Goal: Feedback & Contribution: Submit feedback/report problem

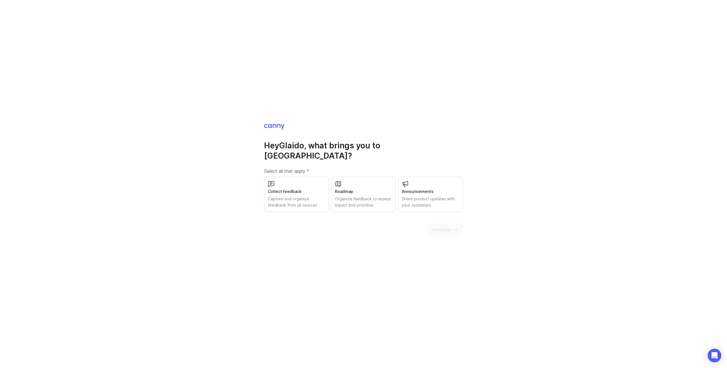
click at [293, 189] on div "Collect feedback" at bounding box center [296, 192] width 57 height 6
click at [434, 226] on span "Continue" at bounding box center [441, 229] width 18 height 7
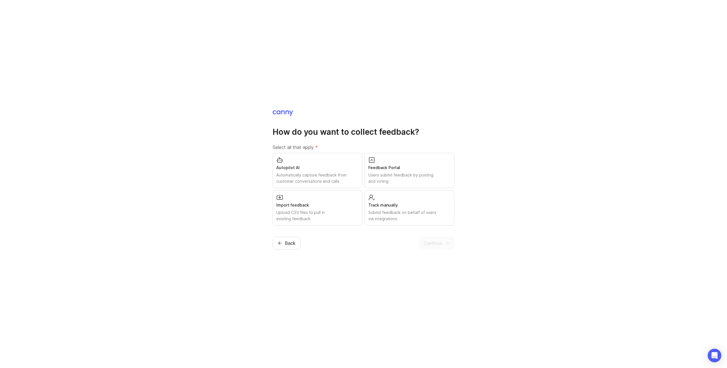
click at [389, 170] on div "Feedback Portal" at bounding box center [409, 168] width 82 height 6
click at [335, 169] on div "Autopilot AI" at bounding box center [317, 168] width 82 height 6
click at [393, 174] on div "Users submit feedback by posting and voting" at bounding box center [409, 178] width 83 height 12
drag, startPoint x: 333, startPoint y: 183, endPoint x: 331, endPoint y: 189, distance: 6.9
click at [333, 183] on div "Automatically capture feedback from customer conversations and calls" at bounding box center [317, 178] width 83 height 12
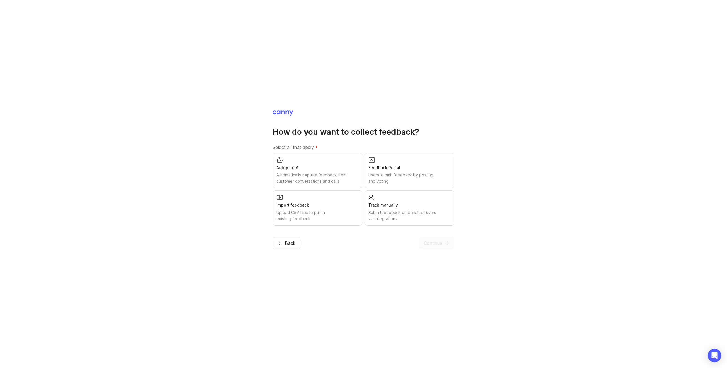
drag, startPoint x: 308, startPoint y: 172, endPoint x: 307, endPoint y: 176, distance: 4.5
click at [308, 172] on div "Automatically capture feedback from customer conversations and calls" at bounding box center [317, 178] width 82 height 12
click at [333, 169] on div "Autopilot AI" at bounding box center [317, 167] width 83 height 6
drag, startPoint x: 435, startPoint y: 243, endPoint x: 373, endPoint y: 216, distance: 67.3
click at [435, 243] on div "Continue" at bounding box center [437, 243] width 36 height 12
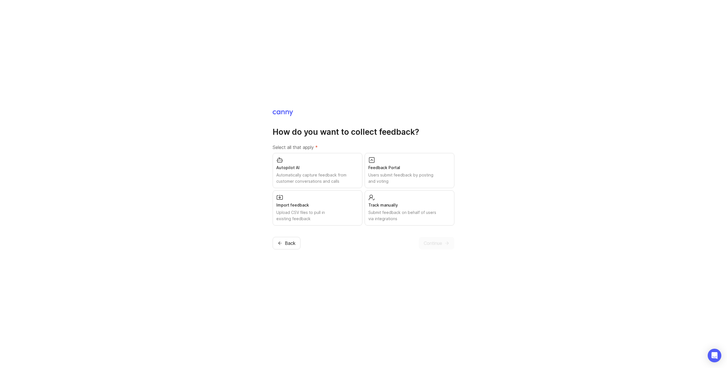
click at [325, 170] on div "Autopilot AI" at bounding box center [317, 168] width 82 height 6
click at [397, 208] on div "Track manually" at bounding box center [409, 205] width 82 height 6
drag, startPoint x: 388, startPoint y: 176, endPoint x: 354, endPoint y: 194, distance: 38.0
click at [388, 176] on div "Users submit feedback by posting and voting" at bounding box center [409, 178] width 82 height 12
drag, startPoint x: 335, startPoint y: 202, endPoint x: 338, endPoint y: 211, distance: 9.3
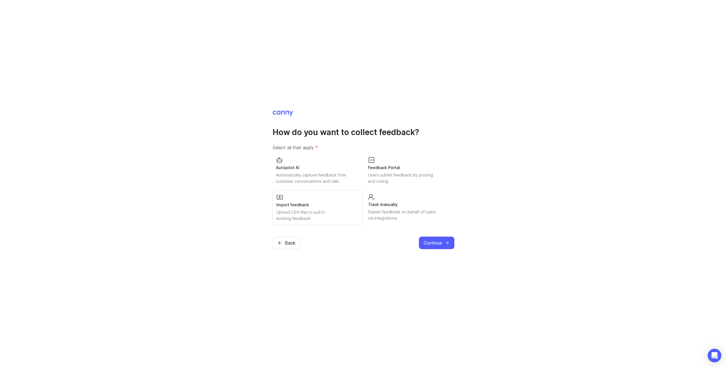
click at [336, 202] on div "Import feedback" at bounding box center [317, 205] width 82 height 6
drag, startPoint x: 487, startPoint y: 205, endPoint x: 481, endPoint y: 203, distance: 7.0
click at [487, 205] on div "How do you want to collect feedback? Select all that apply * Autopilot AI Autom…" at bounding box center [363, 184] width 727 height 368
click at [324, 209] on div "Import feedback Upload CSV files to pull in existing feedback" at bounding box center [318, 208] width 90 height 35
click at [432, 243] on span "Continue" at bounding box center [433, 243] width 18 height 7
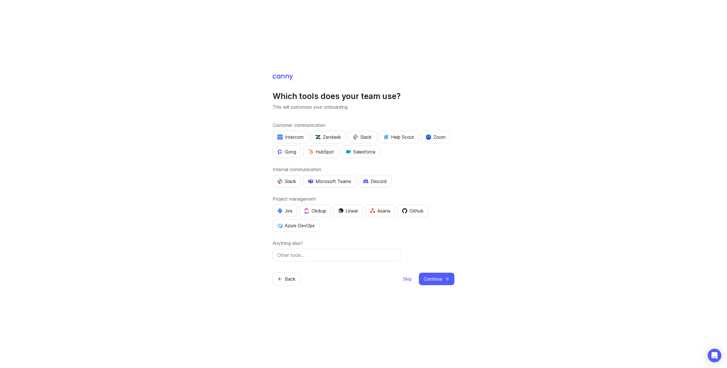
click at [360, 136] on div "Slack" at bounding box center [362, 137] width 19 height 7
click at [285, 180] on div "Slack" at bounding box center [287, 181] width 19 height 7
click at [372, 135] on div "Slack" at bounding box center [362, 137] width 19 height 7
click at [249, 222] on div "Which tools does your team use? This will customize your onboarding Customer co…" at bounding box center [363, 184] width 727 height 368
click at [306, 252] on div at bounding box center [337, 255] width 128 height 12
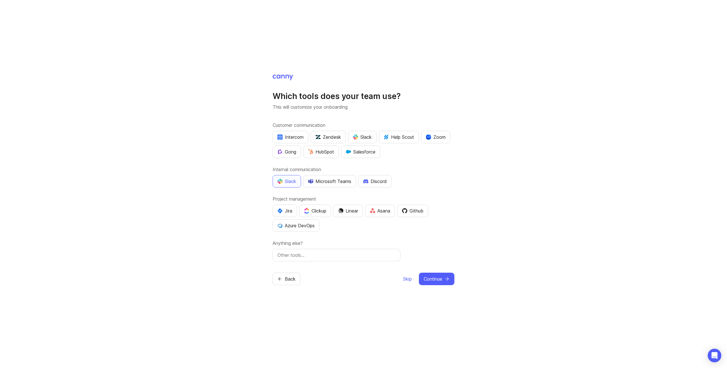
click at [305, 257] on input "text" at bounding box center [337, 255] width 118 height 7
click at [421, 244] on label "Anything else?" at bounding box center [364, 243] width 182 height 7
click at [440, 278] on span "Continue" at bounding box center [433, 279] width 18 height 7
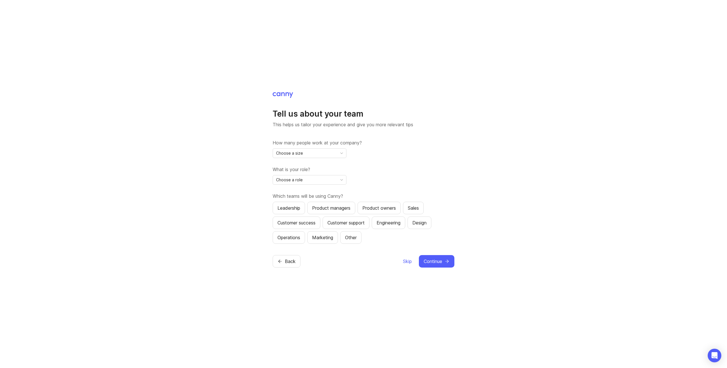
click at [318, 154] on div "Choose a size" at bounding box center [305, 153] width 64 height 9
click at [288, 173] on li "2-10" at bounding box center [309, 173] width 73 height 9
click at [301, 181] on span "Choose a role" at bounding box center [289, 180] width 27 height 6
click at [301, 191] on span "Executive / Leadership" at bounding box center [298, 191] width 43 height 6
click at [287, 209] on div "Leadership" at bounding box center [289, 208] width 23 height 7
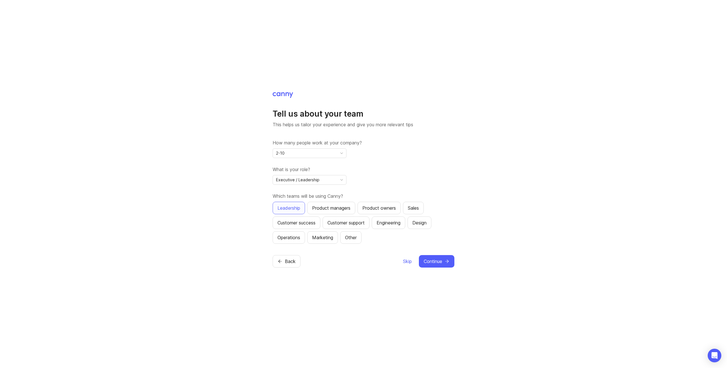
click at [433, 260] on span "Continue" at bounding box center [433, 261] width 18 height 7
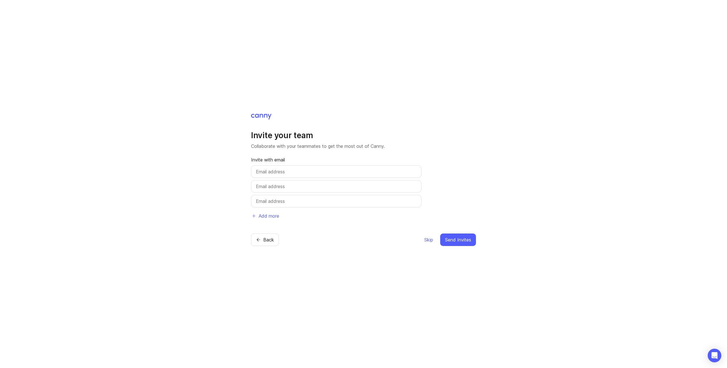
click at [427, 241] on span "Skip" at bounding box center [428, 240] width 9 height 7
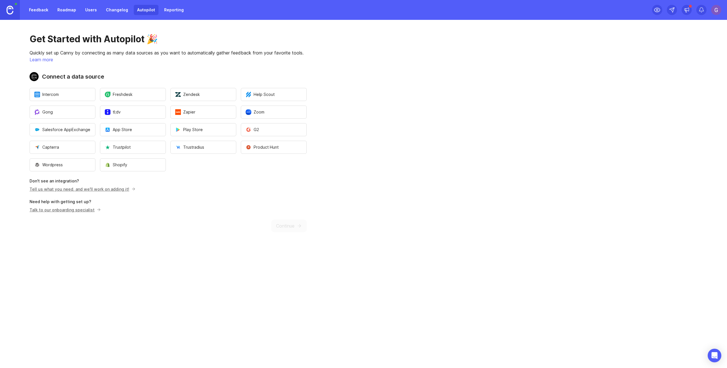
click at [190, 220] on div "Get Started with Autopilot 🎉 Quickly set up Canny by connecting as many data so…" at bounding box center [168, 133] width 336 height 226
click at [12, 10] on img at bounding box center [10, 10] width 7 height 9
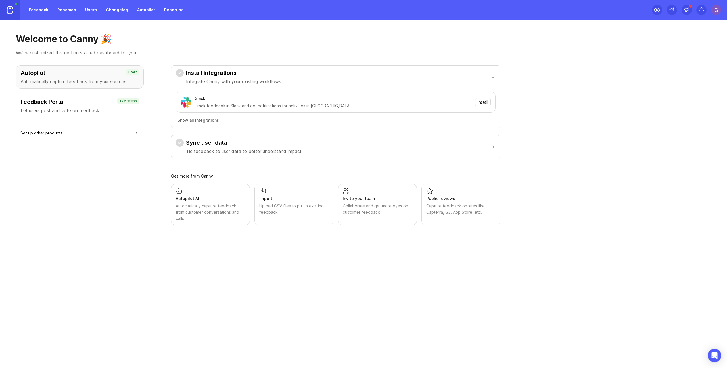
drag, startPoint x: 176, startPoint y: 40, endPoint x: 170, endPoint y: 40, distance: 6.5
click at [176, 40] on h1 "Welcome to Canny 🎉" at bounding box center [363, 39] width 695 height 11
click at [38, 11] on link "Feedback" at bounding box center [39, 10] width 26 height 10
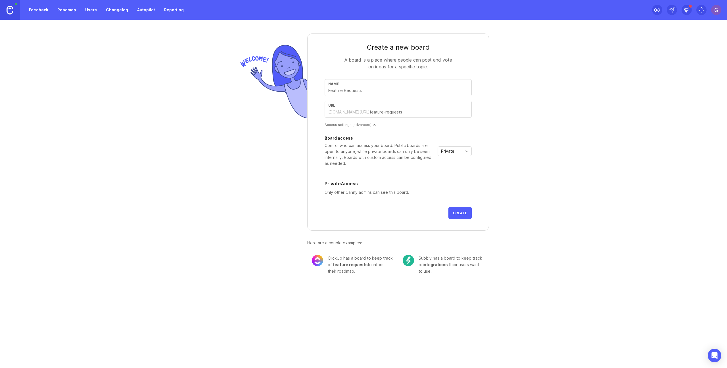
drag, startPoint x: 227, startPoint y: 101, endPoint x: 274, endPoint y: 94, distance: 47.4
click at [227, 101] on div "Create a new board A board is a place where people can post and vote on ideas f…" at bounding box center [363, 152] width 727 height 264
click at [326, 61] on form "Create a new board A board is a place where people can post and vote on ideas f…" at bounding box center [398, 132] width 182 height 197
drag, startPoint x: 364, startPoint y: 90, endPoint x: 349, endPoint y: 80, distance: 18.3
click at [363, 89] on input "text" at bounding box center [398, 90] width 140 height 6
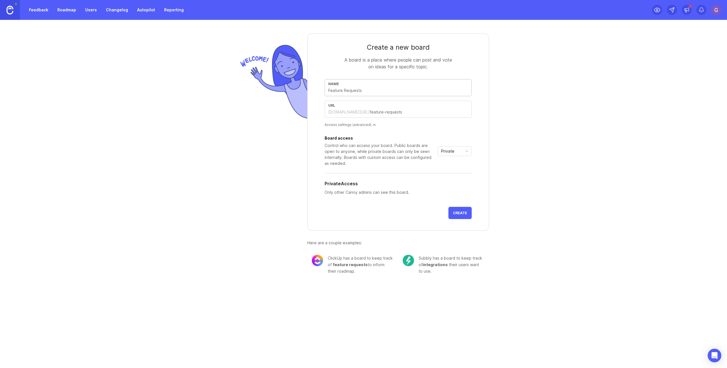
click at [340, 67] on form "Create a new board A board is a place where people can post and vote on ideas f…" at bounding box center [398, 132] width 182 height 197
click at [370, 115] on input "text" at bounding box center [419, 112] width 98 height 6
click at [341, 76] on form "Create a new board A board is a place where people can post and vote on ideas f…" at bounding box center [398, 132] width 182 height 197
click at [349, 95] on div "Name" at bounding box center [398, 87] width 147 height 17
type input "b"
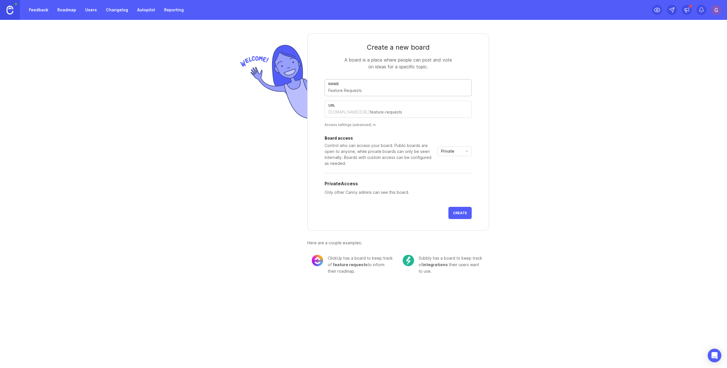
type input "b"
type input "bu"
type input "bug"
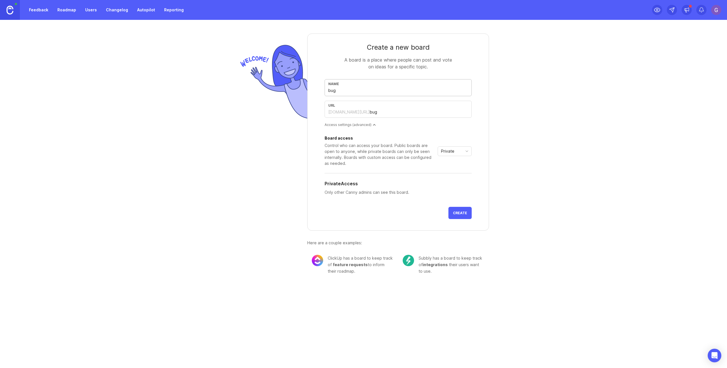
type input "bugs"
click at [583, 106] on div "Create a new board A board is a place where people can post and vote on ideas f…" at bounding box center [363, 152] width 727 height 264
click at [341, 56] on form "Create a new board A board is a place where people can post and vote on ideas f…" at bounding box center [398, 132] width 182 height 197
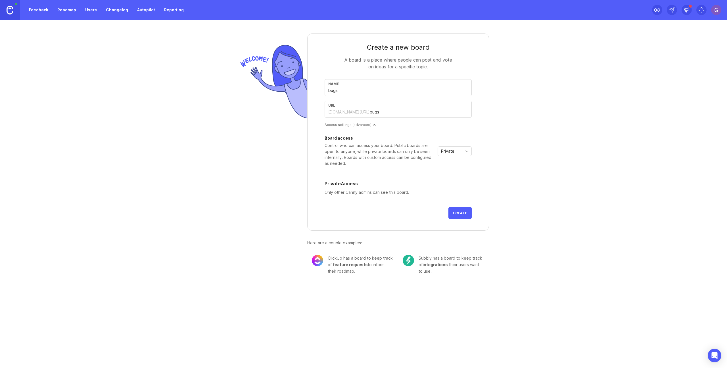
drag, startPoint x: 352, startPoint y: 98, endPoint x: 358, endPoint y: 97, distance: 6.0
click at [353, 98] on div "Name bugs url glaido.canny.io/ bugs" at bounding box center [398, 100] width 147 height 43
click at [359, 94] on div "Name bugs" at bounding box center [398, 87] width 147 height 17
drag, startPoint x: 344, startPoint y: 62, endPoint x: 349, endPoint y: 64, distance: 4.7
click at [345, 62] on div "A board is a place where people can post and vote on ideas for a specific topic." at bounding box center [398, 64] width 114 height 14
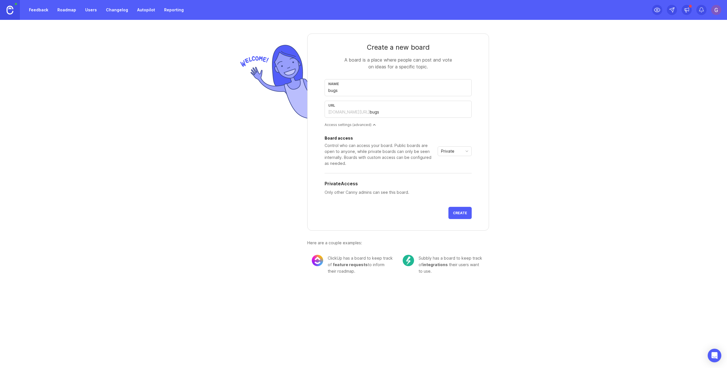
click at [453, 153] on span "Private" at bounding box center [447, 151] width 13 height 6
click at [452, 172] on span "Public" at bounding box center [447, 172] width 11 height 6
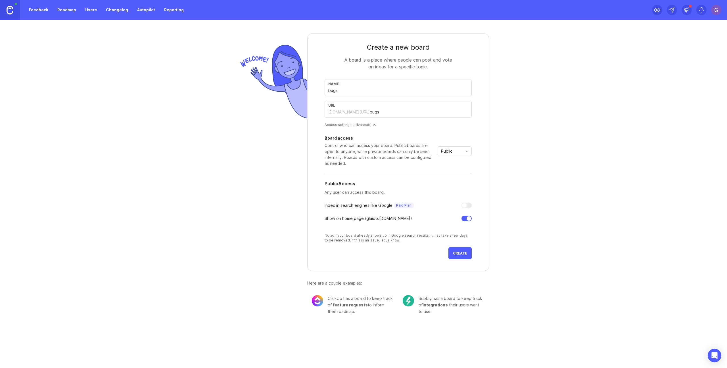
drag, startPoint x: 483, startPoint y: 172, endPoint x: 481, endPoint y: 173, distance: 2.9
click at [483, 172] on form "Create a new board A board is a place where people can post and vote on ideas f…" at bounding box center [398, 153] width 182 height 238
click at [458, 254] on span "Create" at bounding box center [460, 253] width 14 height 4
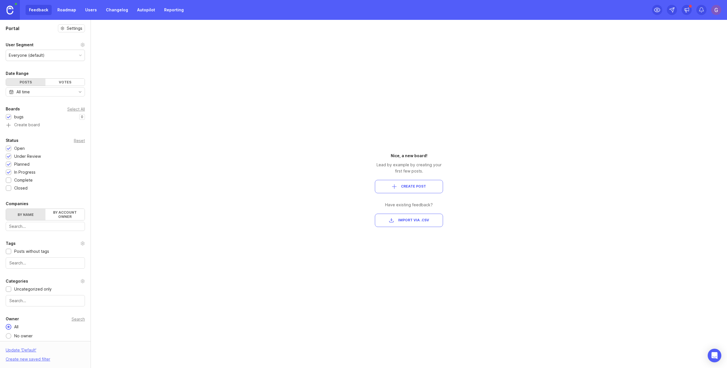
click at [222, 215] on div "Portal Settings User Segment Everyone (default) Date Range Posts Votes All time…" at bounding box center [363, 194] width 727 height 349
click at [209, 110] on div "Portal Settings User Segment Everyone (default) Date Range Posts Votes All time…" at bounding box center [363, 194] width 727 height 349
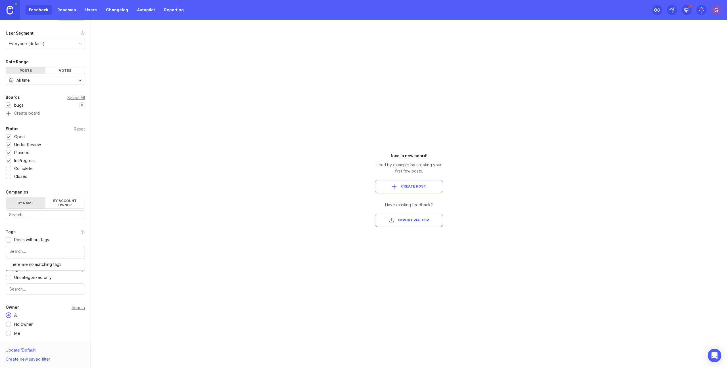
click at [31, 251] on input "text" at bounding box center [45, 252] width 72 height 6
drag, startPoint x: 89, startPoint y: 240, endPoint x: 83, endPoint y: 234, distance: 8.8
click at [87, 239] on div "Portal Settings User Segment Everyone (default) Date Range Posts Votes All time…" at bounding box center [363, 194] width 727 height 349
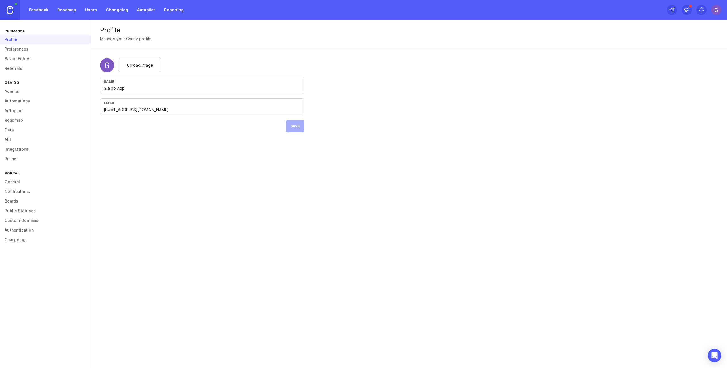
click at [193, 144] on div "Profile Manage your Canny profile. Upload image Name Glaido App Email hello@gla…" at bounding box center [409, 194] width 636 height 349
click at [19, 41] on div "Profile" at bounding box center [45, 40] width 91 height 10
click at [19, 49] on link "Preferences" at bounding box center [45, 49] width 91 height 10
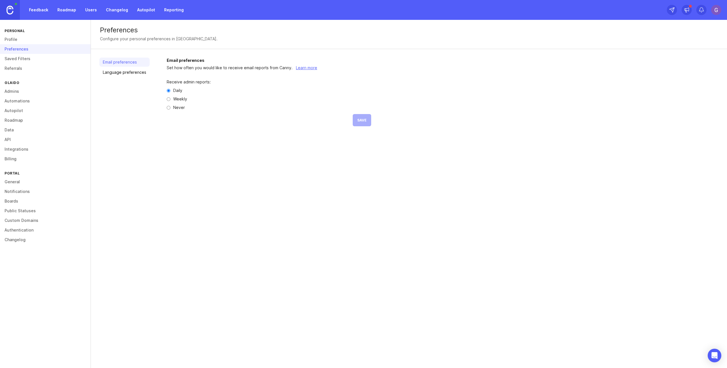
click at [22, 55] on link "Saved Filters" at bounding box center [45, 59] width 91 height 10
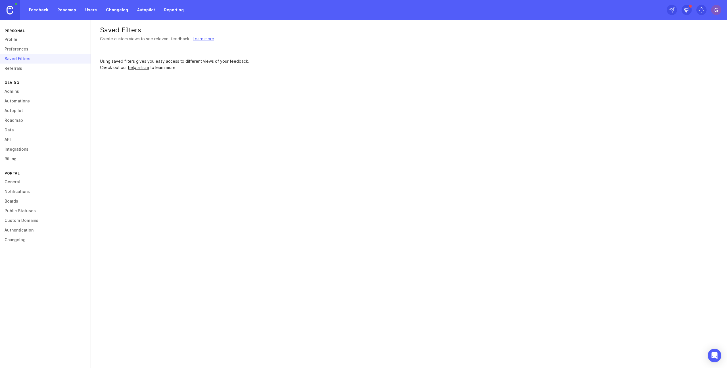
click at [19, 70] on link "Referrals" at bounding box center [45, 69] width 91 height 10
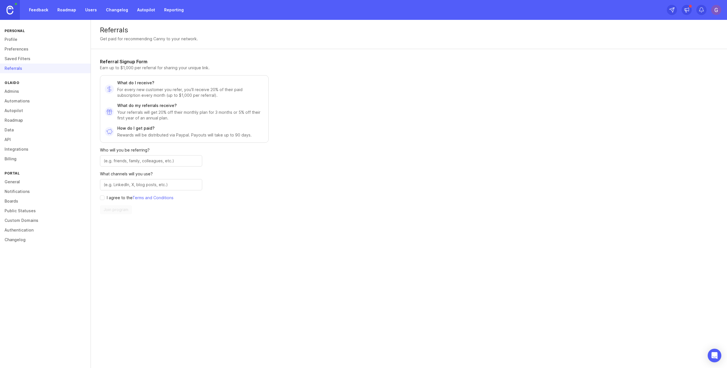
click at [14, 95] on link "Admins" at bounding box center [45, 92] width 91 height 10
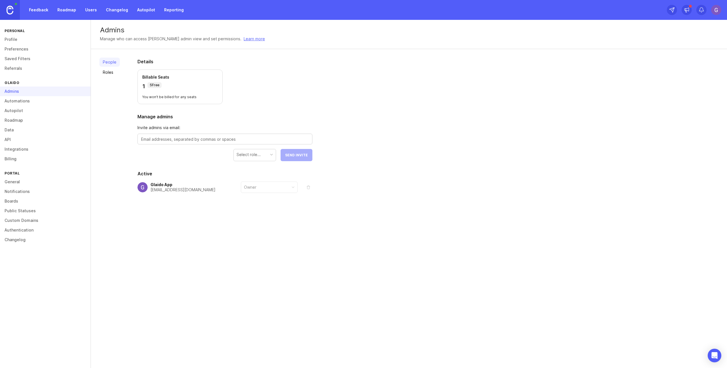
click at [15, 103] on link "Automations" at bounding box center [45, 101] width 91 height 10
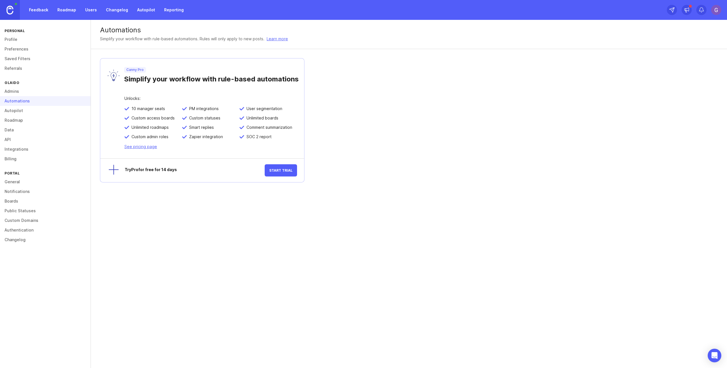
click at [17, 112] on link "Autopilot" at bounding box center [45, 111] width 91 height 10
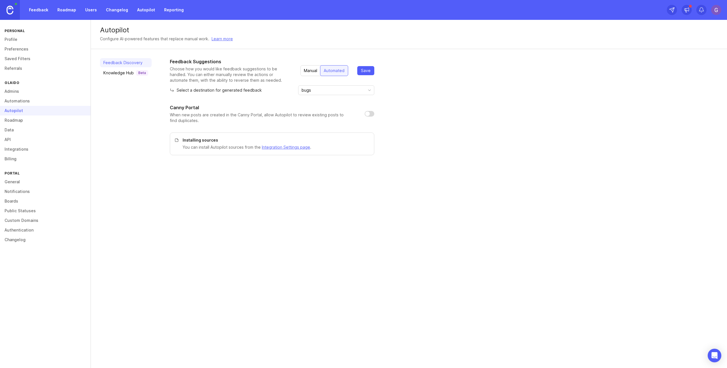
click at [17, 124] on link "Roadmap" at bounding box center [45, 121] width 91 height 10
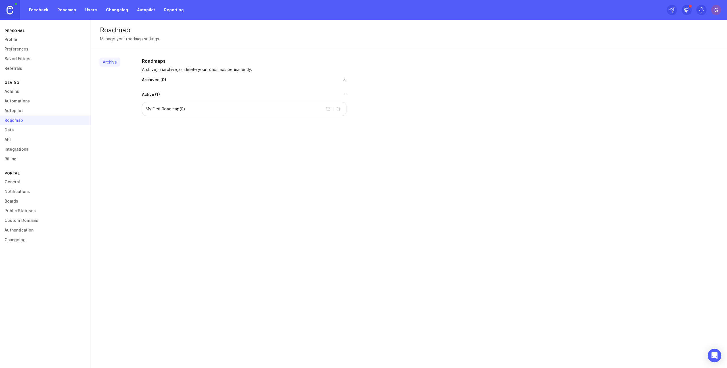
click at [13, 130] on link "Data" at bounding box center [45, 130] width 91 height 10
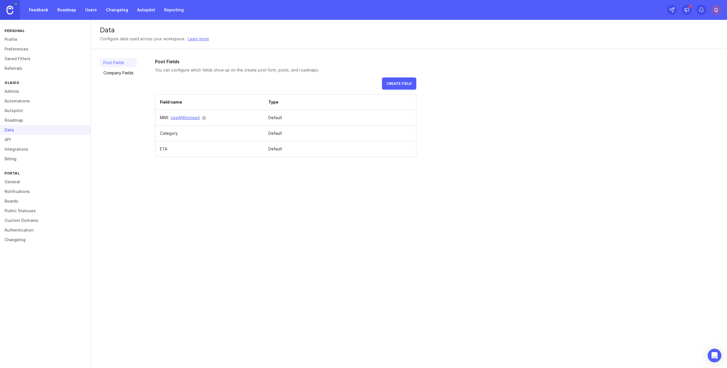
click at [10, 139] on link "API" at bounding box center [45, 140] width 91 height 10
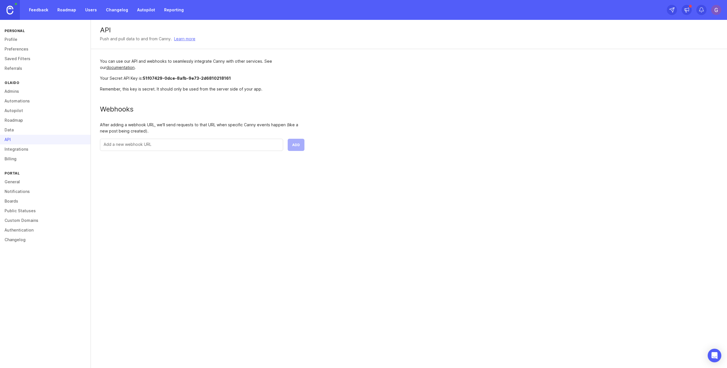
click at [14, 181] on link "General" at bounding box center [45, 182] width 91 height 10
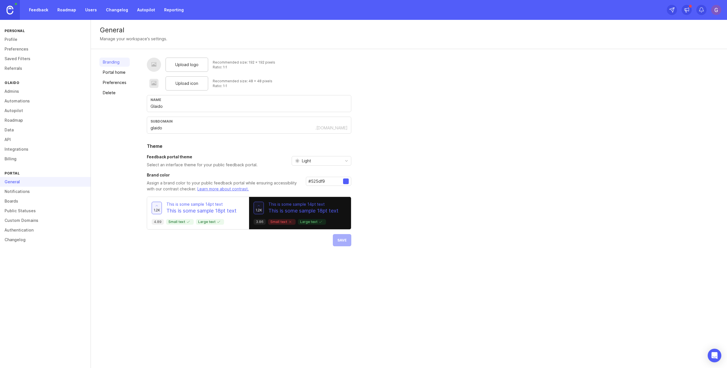
click at [15, 199] on link "Boards" at bounding box center [45, 202] width 91 height 10
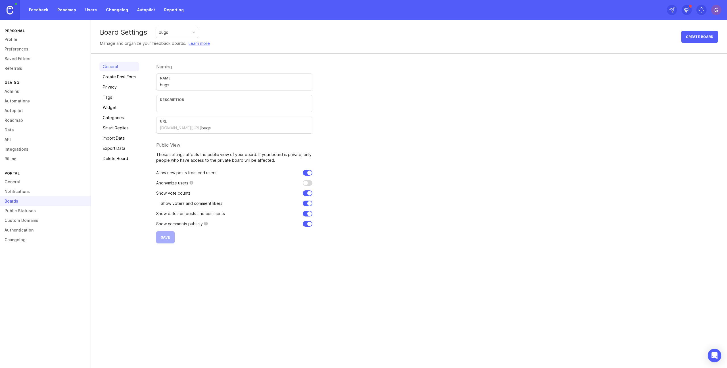
click at [89, 199] on div "Boards" at bounding box center [45, 202] width 91 height 10
drag, startPoint x: 197, startPoint y: 127, endPoint x: 146, endPoint y: 123, distance: 51.3
click at [201, 125] on input "bugs" at bounding box center [254, 128] width 107 height 6
click at [34, 7] on link "Feedback" at bounding box center [39, 10] width 26 height 10
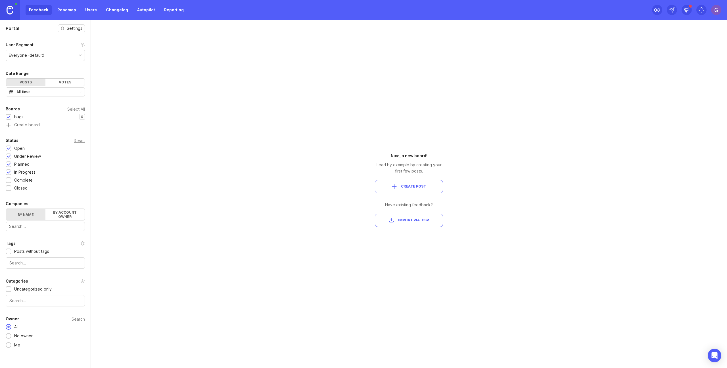
click at [53, 55] on div "Everyone (default)" at bounding box center [45, 55] width 79 height 11
drag, startPoint x: 152, startPoint y: 61, endPoint x: 121, endPoint y: 62, distance: 31.0
click at [151, 61] on div "Portal Settings User Segment Everyone (default) Date Range Posts Votes All time…" at bounding box center [363, 194] width 727 height 349
click at [263, 219] on div "Portal Settings User Segment Everyone (default) Date Range Posts Votes All time…" at bounding box center [363, 194] width 727 height 349
click at [415, 189] on button "Create Post" at bounding box center [409, 186] width 68 height 13
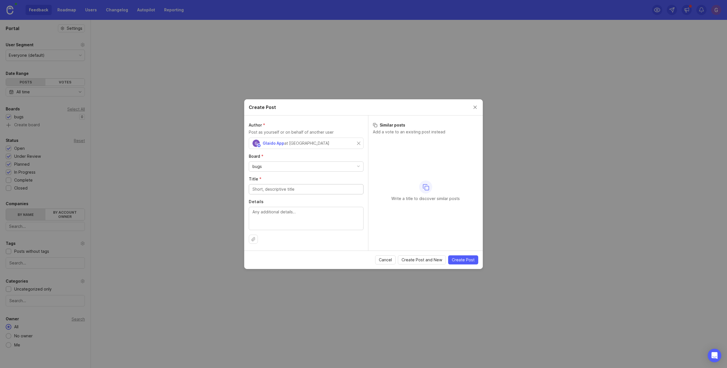
click at [276, 164] on div "bugs" at bounding box center [306, 167] width 114 height 10
click at [280, 166] on div "bugs" at bounding box center [306, 167] width 114 height 10
click at [280, 188] on input "Title *" at bounding box center [306, 189] width 107 height 6
type input "Glaido is blocking Esc key in all applications"
click at [293, 219] on textarea "Details" at bounding box center [306, 218] width 107 height 19
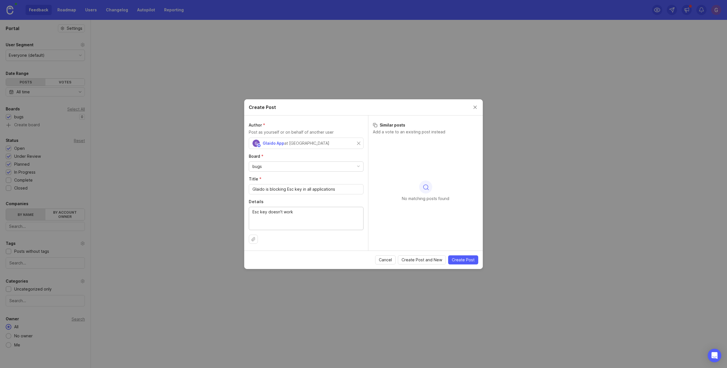
type textarea "Esc key doesn't work"
click at [279, 168] on div "bugs" at bounding box center [306, 167] width 114 height 10
click at [275, 166] on div "bugs" at bounding box center [306, 167] width 114 height 10
click at [466, 260] on span "Create Post" at bounding box center [463, 260] width 23 height 6
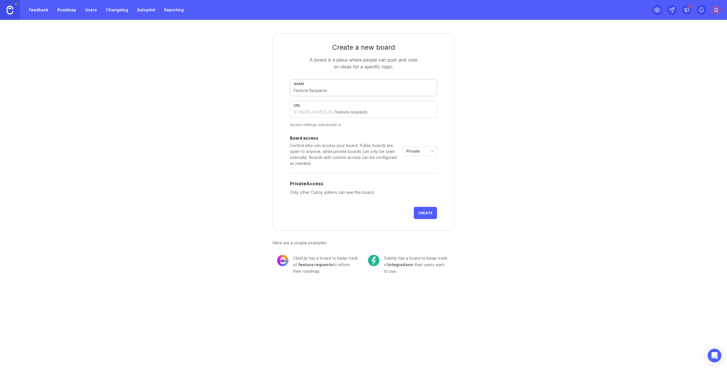
drag, startPoint x: 263, startPoint y: 79, endPoint x: 301, endPoint y: 91, distance: 39.3
click at [264, 79] on div "Create a new board A board is a place where people can post and vote on ideas f…" at bounding box center [363, 152] width 273 height 264
click at [307, 93] on input "text" at bounding box center [364, 90] width 140 height 6
type input "F"
type input "f"
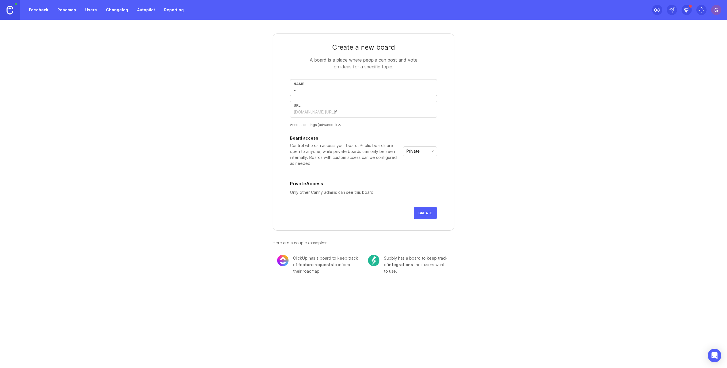
type input "Fe"
type input "fe"
type input "Fea"
type input "fea"
type input "Feat"
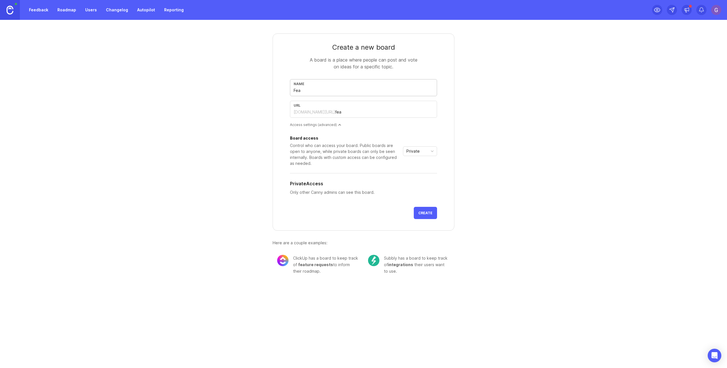
type input "feat"
type input "Featu"
type input "featu"
type input "Featur"
type input "featur"
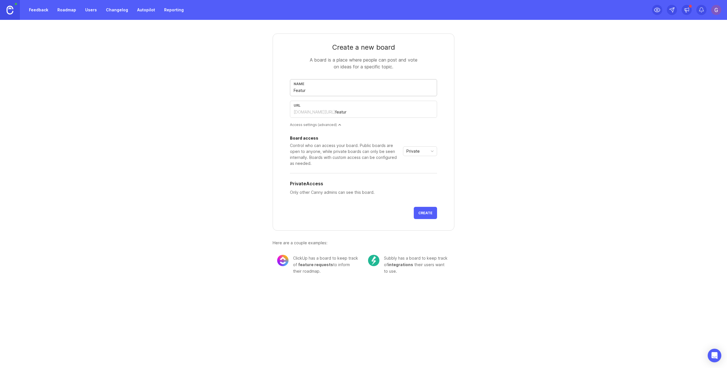
type input "Feature"
type input "feature"
type input "Feature R"
type input "feature-r"
type input "Feature Re"
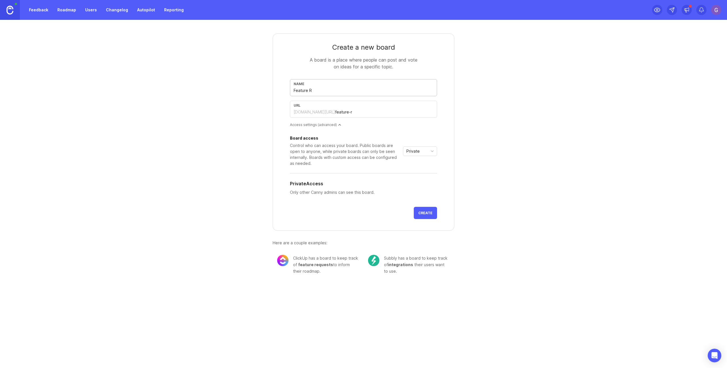
type input "feature-re"
type input "Feature Req"
type input "feature-req"
type input "Feature Requ"
type input "feature-requ"
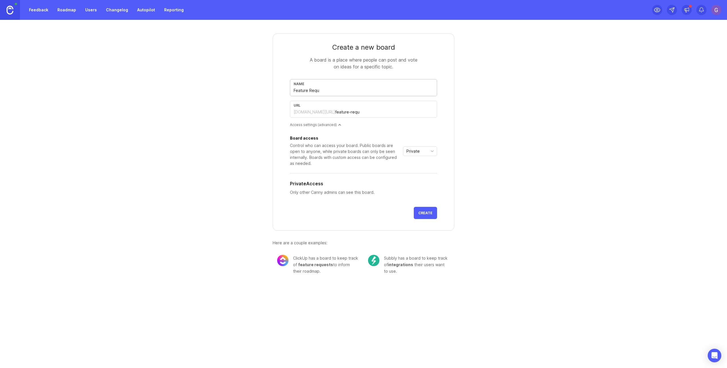
type input "Feature Reque"
type input "feature-reque"
type input "Feature Reques"
type input "feature-reques"
type input "Feature Request"
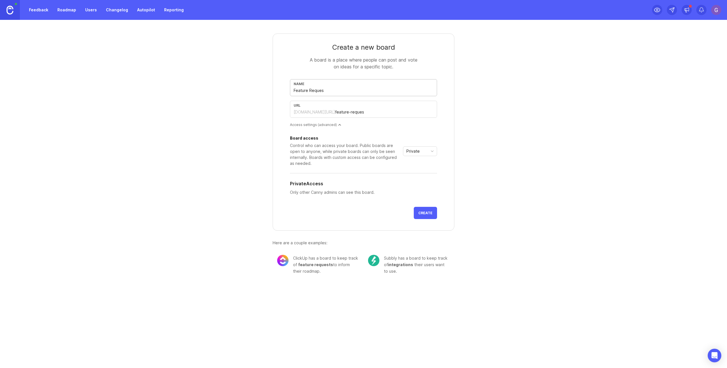
type input "feature-request"
type input "Feature Requests"
type input "feature-requests"
type input "Feature Requests"
click at [476, 147] on div "Create a new board A board is a place where people can post and vote on ideas f…" at bounding box center [363, 152] width 273 height 264
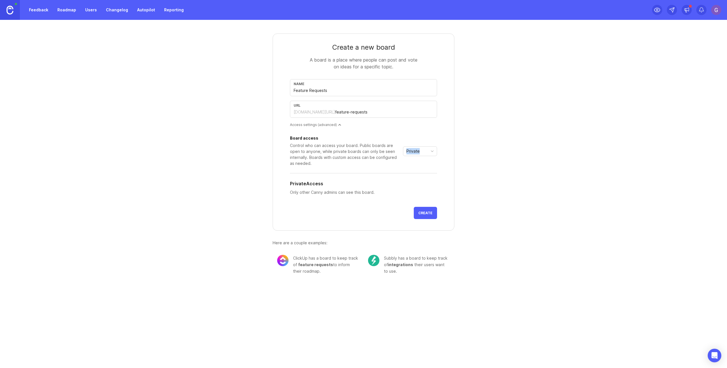
click at [326, 124] on div "Access settings (advanced)" at bounding box center [363, 124] width 147 height 5
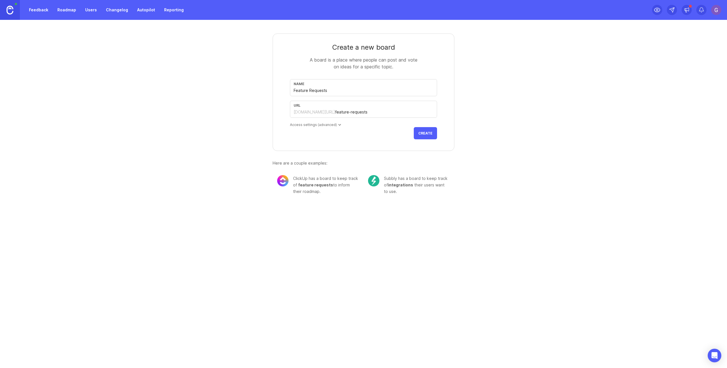
click at [329, 125] on div "Access settings (advanced)" at bounding box center [363, 124] width 147 height 5
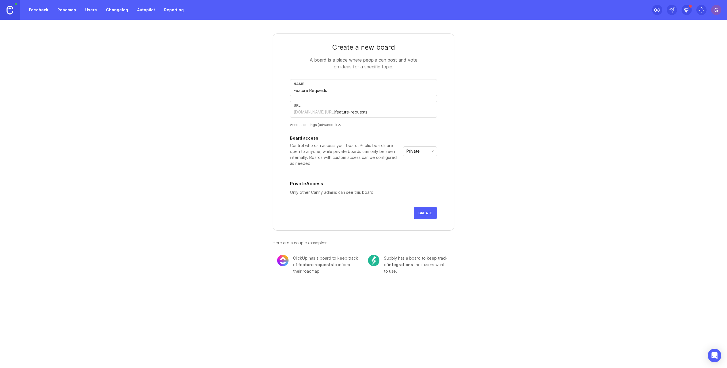
click at [260, 140] on div "Create a new board A board is a place where people can post and vote on ideas f…" at bounding box center [363, 152] width 273 height 264
click at [425, 154] on div "Private" at bounding box center [415, 151] width 24 height 9
click at [418, 172] on span "Public" at bounding box center [412, 172] width 11 height 6
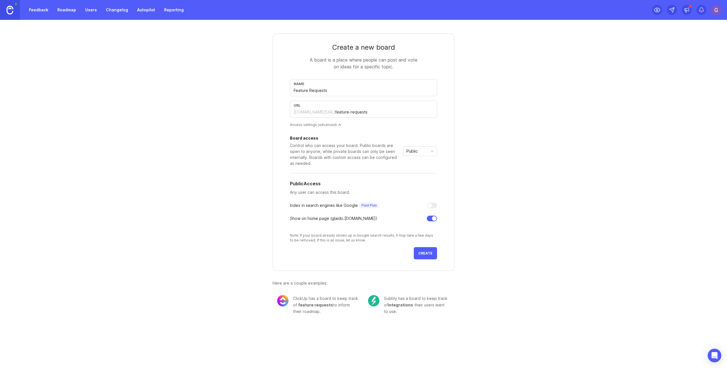
click at [254, 145] on div "Create a new board A board is a place where people can post and vote on ideas f…" at bounding box center [363, 172] width 273 height 304
click at [425, 251] on button "Create" at bounding box center [425, 253] width 23 height 12
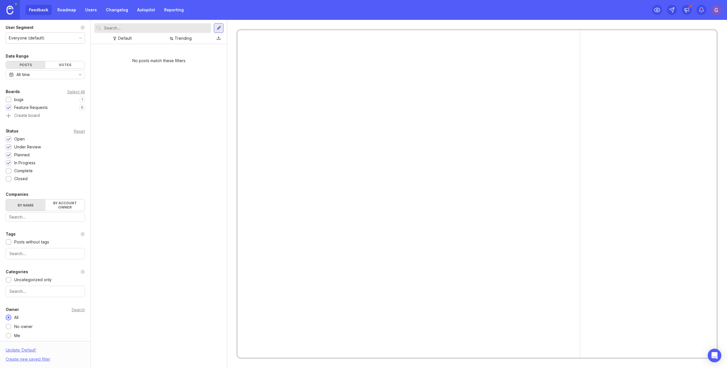
scroll to position [20, 0]
click at [31, 253] on input "text" at bounding box center [45, 252] width 72 height 6
click at [34, 251] on input "text" at bounding box center [45, 252] width 72 height 6
type input "bug"
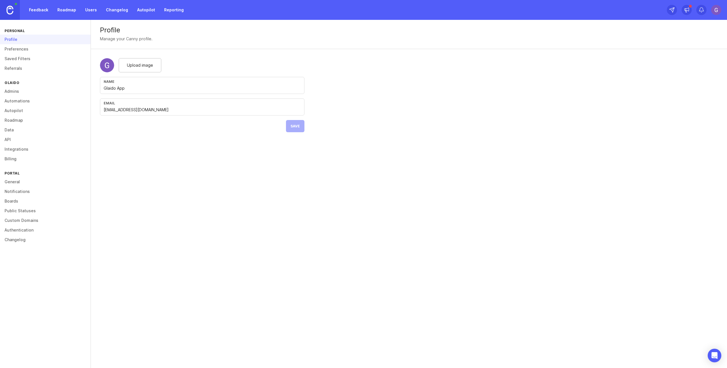
click at [14, 197] on link "Boards" at bounding box center [45, 202] width 91 height 10
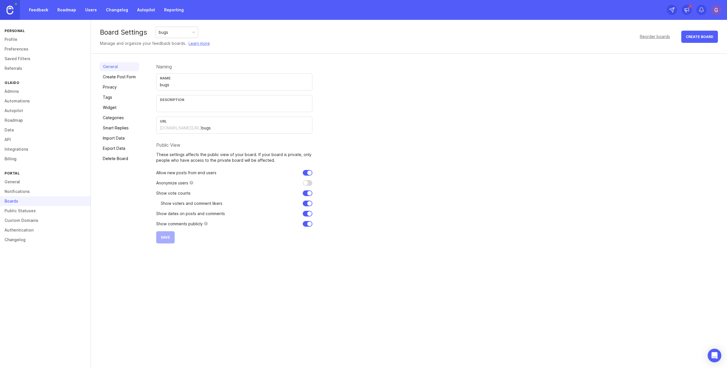
click at [107, 101] on link "Tags" at bounding box center [119, 97] width 40 height 9
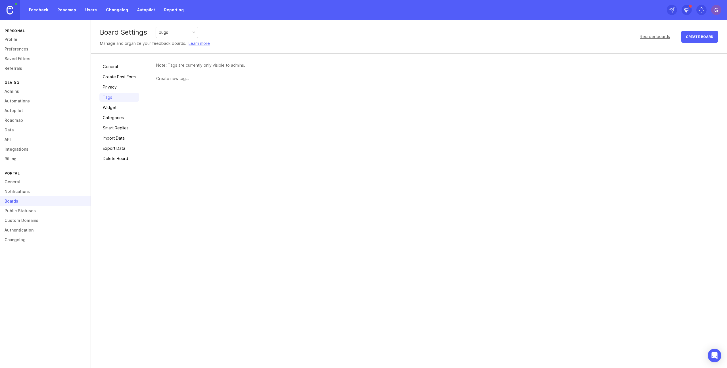
click at [171, 62] on div "General Create Post Form Privacy Tags Widget Categories Smart Replies Import Da…" at bounding box center [409, 113] width 636 height 118
click at [182, 83] on div at bounding box center [234, 78] width 156 height 11
click at [193, 95] on div "Note: Tags are currently only visible to admins." at bounding box center [437, 112] width 562 height 101
click at [179, 82] on div at bounding box center [234, 78] width 156 height 11
click at [190, 101] on div "Note: Tags are currently only visible to admins." at bounding box center [437, 112] width 562 height 101
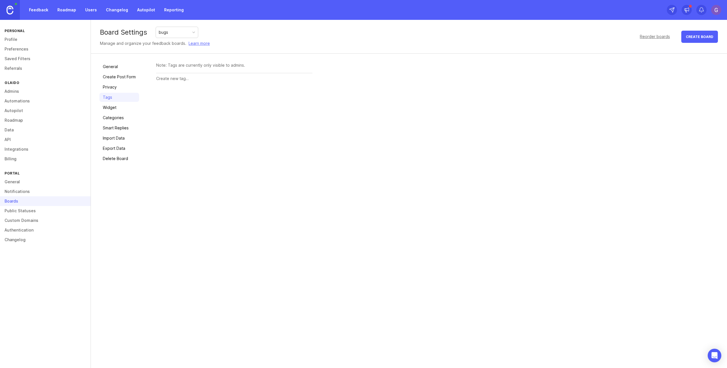
drag, startPoint x: 175, startPoint y: 78, endPoint x: 127, endPoint y: 104, distance: 54.8
click at [175, 78] on input "text" at bounding box center [234, 79] width 156 height 6
click at [20, 222] on link "Custom Domains" at bounding box center [45, 221] width 91 height 10
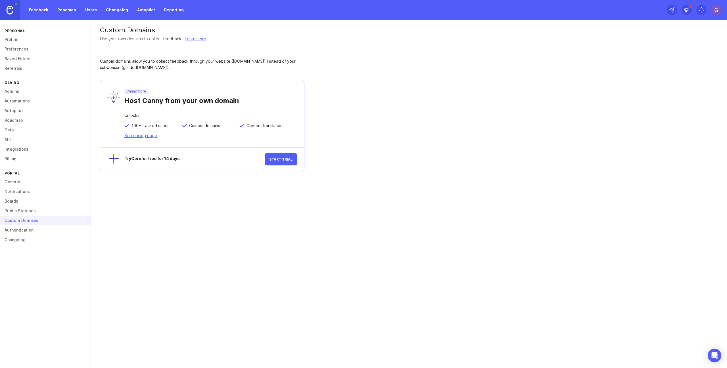
click at [14, 39] on link "Profile" at bounding box center [45, 40] width 91 height 10
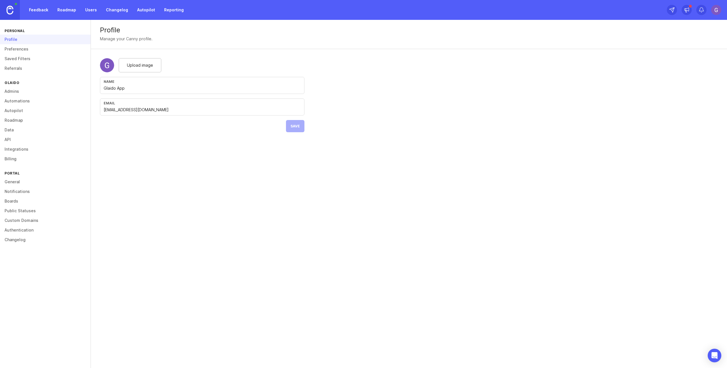
click at [142, 153] on div "Profile Manage your Canny profile. Upload image Name Glaido App Email hello@gla…" at bounding box center [409, 194] width 636 height 349
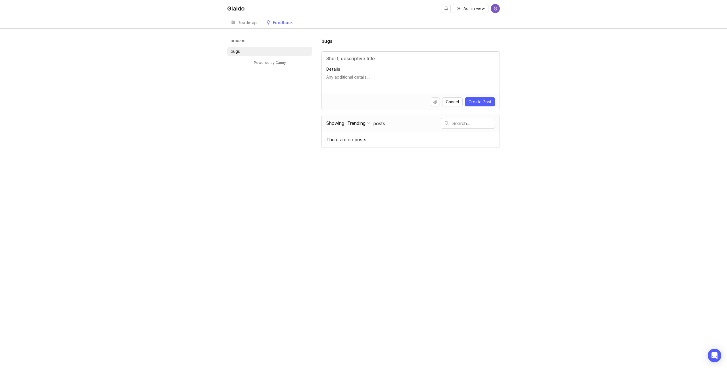
drag, startPoint x: 0, startPoint y: 0, endPoint x: 174, endPoint y: 82, distance: 192.0
click at [174, 82] on div "Boards bugs Powered by Canny bugs Details Cancel Create Post Showing Trending S…" at bounding box center [363, 93] width 727 height 110
click at [163, 63] on div "Boards bugs Powered by Canny bugs Details Cancel Create Post Showing Trending S…" at bounding box center [363, 93] width 727 height 110
click at [247, 23] on div "Roadmap" at bounding box center [247, 23] width 20 height 4
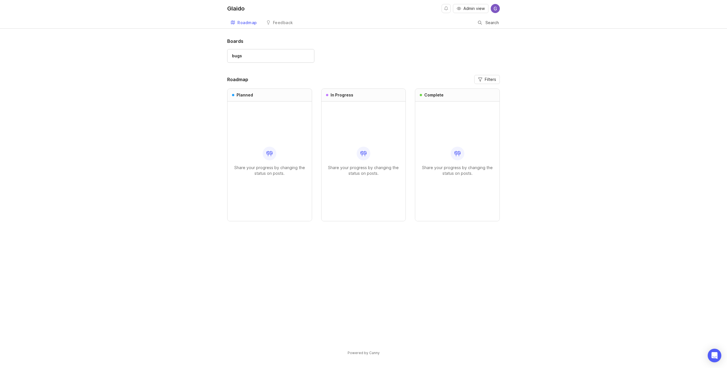
click at [280, 23] on div "Feedback" at bounding box center [283, 23] width 20 height 4
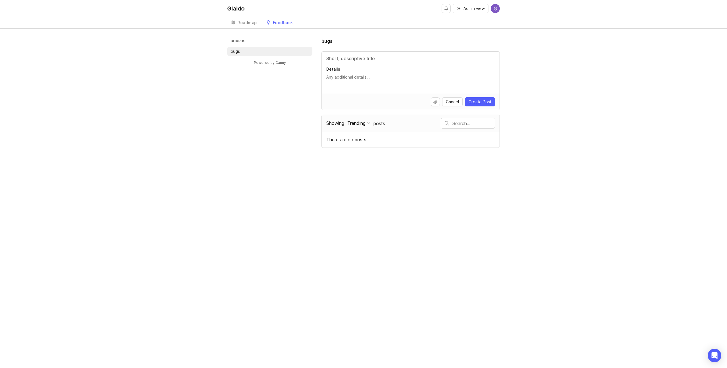
drag, startPoint x: 178, startPoint y: 90, endPoint x: 187, endPoint y: 89, distance: 9.2
click at [179, 90] on div "Boards bugs Powered by Canny bugs Details Cancel Create Post Showing Trending S…" at bounding box center [363, 93] width 727 height 110
click at [239, 119] on div "Boards bugs Powered by Canny bugs Details Cancel Create Post Showing Trending S…" at bounding box center [363, 93] width 273 height 110
drag, startPoint x: 340, startPoint y: 59, endPoint x: 346, endPoint y: 61, distance: 5.9
click at [340, 59] on input "Title" at bounding box center [410, 58] width 169 height 7
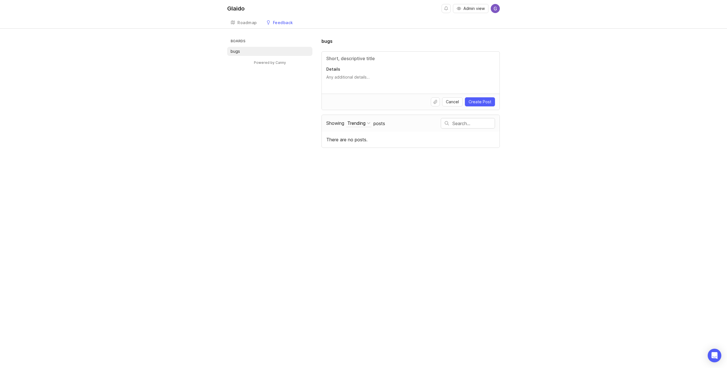
click at [337, 70] on p "Details" at bounding box center [410, 69] width 169 height 6
click at [337, 74] on textarea "Details" at bounding box center [410, 79] width 169 height 11
drag, startPoint x: 344, startPoint y: 78, endPoint x: 389, endPoint y: 92, distance: 47.4
click at [344, 79] on textarea "Details" at bounding box center [410, 79] width 169 height 11
drag, startPoint x: 304, startPoint y: 108, endPoint x: 335, endPoint y: 117, distance: 32.8
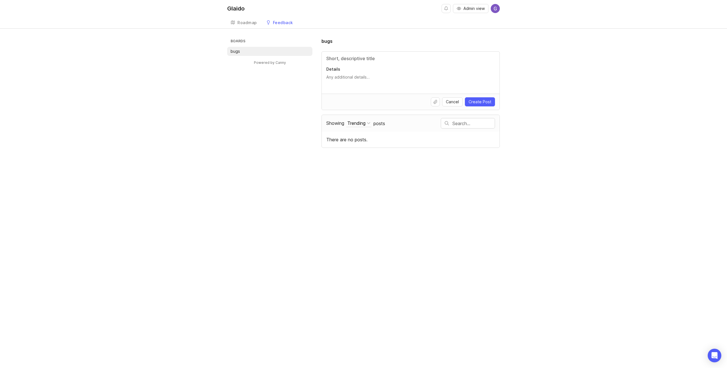
click at [304, 108] on div "Boards bugs Powered by Canny bugs Details Cancel Create Post Showing Trending S…" at bounding box center [363, 93] width 273 height 110
click at [222, 113] on div "Boards bugs Powered by Canny bugs Details Cancel Create Post Showing Trending S…" at bounding box center [363, 93] width 727 height 110
click at [238, 7] on div "Glaido" at bounding box center [235, 9] width 17 height 6
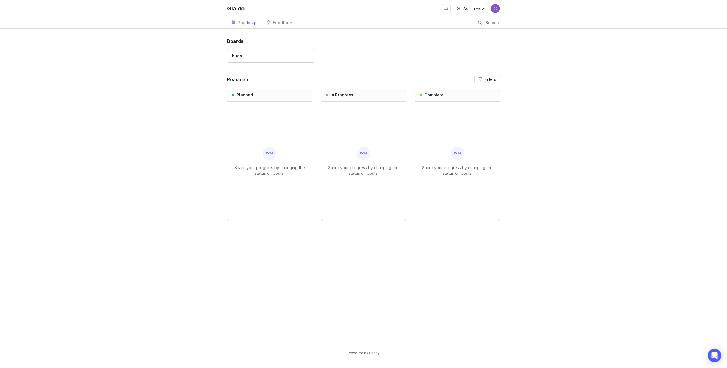
click at [282, 22] on div "Feedback" at bounding box center [283, 23] width 20 height 4
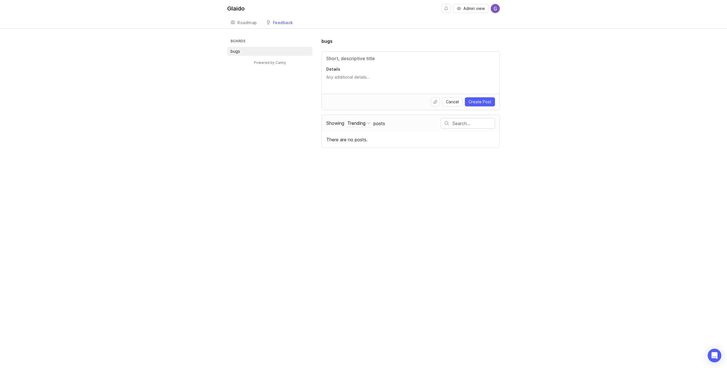
click at [197, 97] on div "Boards bugs Powered by Canny bugs Details Cancel Create Post Showing Trending S…" at bounding box center [363, 93] width 727 height 110
click at [215, 108] on div "Boards bugs Powered by Canny bugs Details Cancel Create Post Showing Trending S…" at bounding box center [363, 99] width 727 height 123
click at [366, 141] on span "Glaido is blocking Esc key in all applications" at bounding box center [369, 139] width 87 height 5
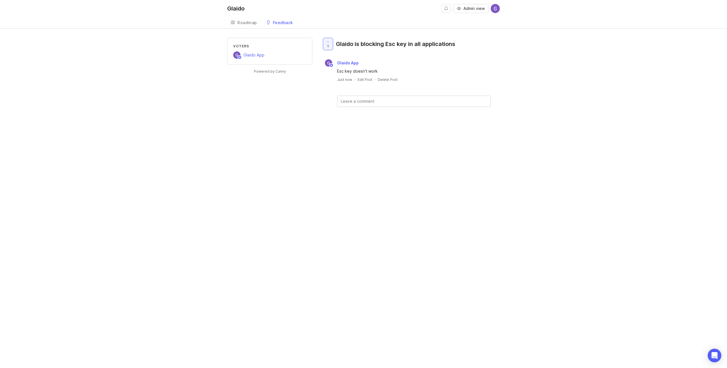
click at [292, 106] on div "Voters Glaido App Powered by Canny 1 Glaido is blocking Esc key in all applicat…" at bounding box center [363, 81] width 273 height 87
click at [271, 72] on link "Powered by Canny" at bounding box center [270, 71] width 34 height 7
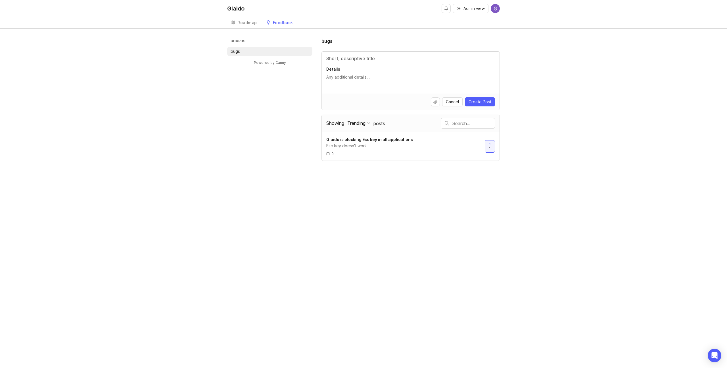
click at [234, 112] on div "Boards bugs Powered by Canny bugs Details Cancel Create Post Showing Trending S…" at bounding box center [363, 99] width 273 height 123
click at [199, 207] on div "Glaido Admin view Create Roadmap Feedback bugs Boards bugs Powered by Canny bug…" at bounding box center [363, 184] width 727 height 368
click at [376, 180] on div "Glaido Admin view Create Roadmap Feedback bugs 1 Boards bugs Feature Requests P…" at bounding box center [363, 184] width 727 height 368
drag, startPoint x: 211, startPoint y: 253, endPoint x: 210, endPoint y: 249, distance: 3.6
click at [211, 253] on div "Glaido Admin view Create Roadmap Feedback Feature Requests 0 Boards bugs Featur…" at bounding box center [363, 184] width 727 height 368
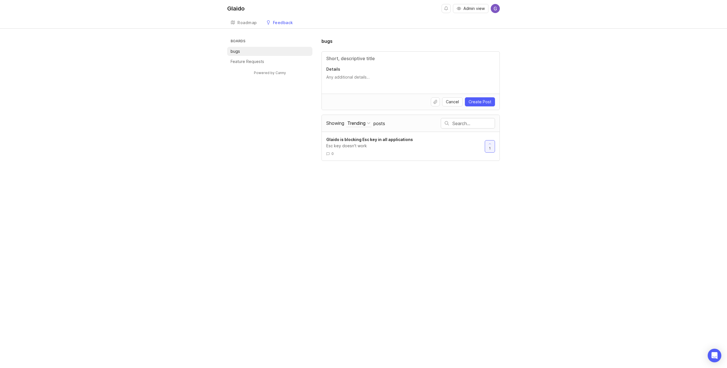
drag, startPoint x: 238, startPoint y: 105, endPoint x: 244, endPoint y: 75, distance: 29.8
click at [238, 104] on div "Boards bugs Feature Requests Powered by Canny bugs Details Cancel Create Post S…" at bounding box center [363, 99] width 273 height 123
click at [244, 62] on p "Feature Requests" at bounding box center [248, 62] width 34 height 6
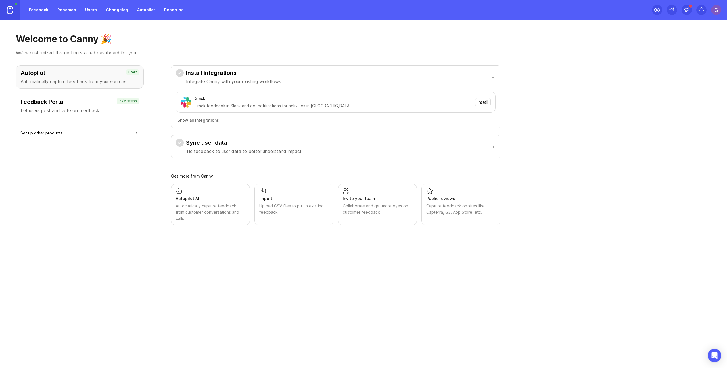
click at [127, 158] on div "Autopilot Automatically capture feedback from your sources Start Feedback Porta…" at bounding box center [80, 145] width 128 height 160
click at [43, 10] on link "Feedback" at bounding box center [39, 10] width 26 height 10
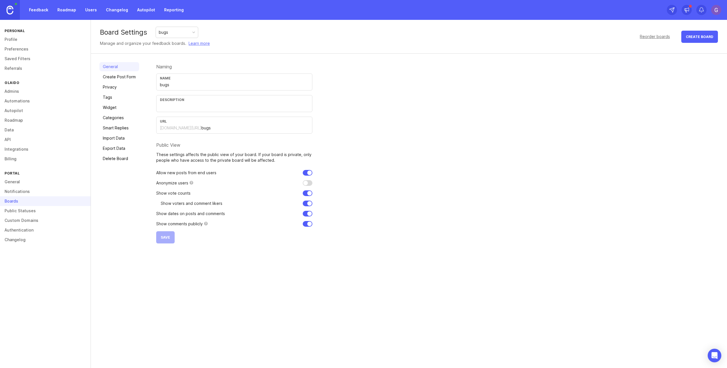
click at [173, 83] on input "bugs" at bounding box center [234, 85] width 149 height 6
drag, startPoint x: 173, startPoint y: 84, endPoint x: 124, endPoint y: 77, distance: 50.3
click at [160, 82] on input "bugs" at bounding box center [234, 85] width 149 height 6
type input "Bugs"
click at [538, 146] on div "Naming Name Bugs Description URL glaido.canny.io/ bugs Public View These settin…" at bounding box center [437, 153] width 562 height 182
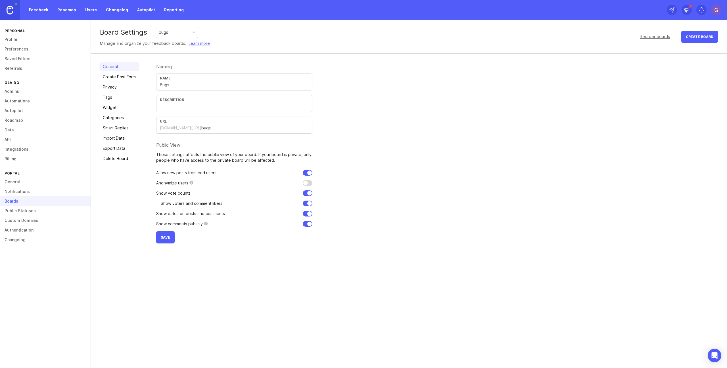
click at [170, 238] on button "Save" at bounding box center [165, 237] width 18 height 12
drag, startPoint x: 207, startPoint y: 214, endPoint x: 212, endPoint y: 216, distance: 4.7
click at [207, 214] on p "Show dates on posts and comments" at bounding box center [190, 214] width 69 height 6
click at [219, 217] on form "Naming Name Bugs Description URL glaido.canny.io/ bugs Public View These settin…" at bounding box center [234, 153] width 156 height 182
drag, startPoint x: 231, startPoint y: 229, endPoint x: 161, endPoint y: 183, distance: 83.8
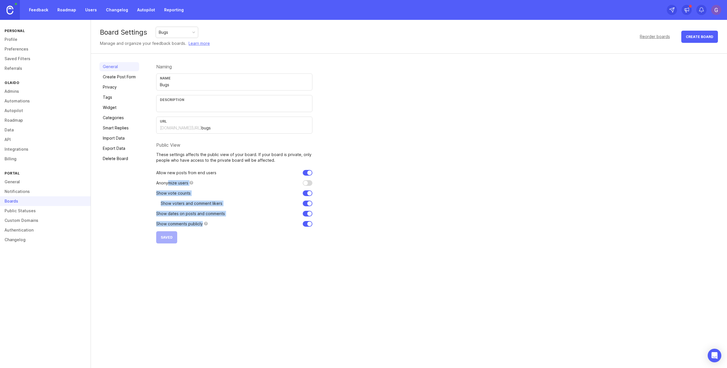
click at [167, 184] on form "Naming Name Bugs Description URL glaido.canny.io/ bugs Public View These settin…" at bounding box center [234, 153] width 156 height 182
drag, startPoint x: 147, startPoint y: 180, endPoint x: 145, endPoint y: 177, distance: 3.5
click at [147, 179] on div "General Create Post Form Privacy Tags Widget Categories Smart Replies Import Da…" at bounding box center [409, 153] width 636 height 199
click at [111, 101] on link "Tags" at bounding box center [119, 97] width 40 height 9
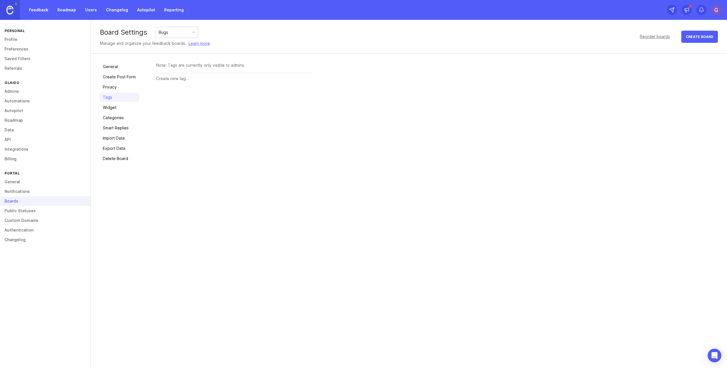
click at [182, 81] on input "text" at bounding box center [234, 79] width 156 height 6
click at [194, 87] on div "Note: Tags are currently only visible to admins." at bounding box center [437, 112] width 562 height 101
drag, startPoint x: 205, startPoint y: 67, endPoint x: 200, endPoint y: 70, distance: 5.6
click at [205, 66] on div "Note: Tags are currently only visible to admins." at bounding box center [234, 65] width 156 height 6
click at [188, 77] on input "text" at bounding box center [234, 79] width 156 height 6
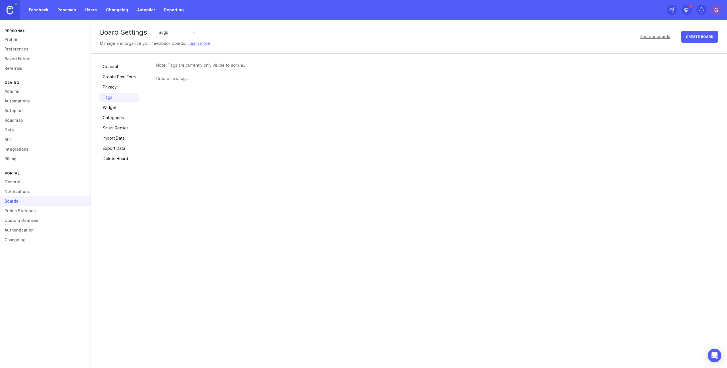
drag, startPoint x: 114, startPoint y: 107, endPoint x: 114, endPoint y: 112, distance: 4.3
click at [114, 107] on link "Widget" at bounding box center [119, 107] width 40 height 9
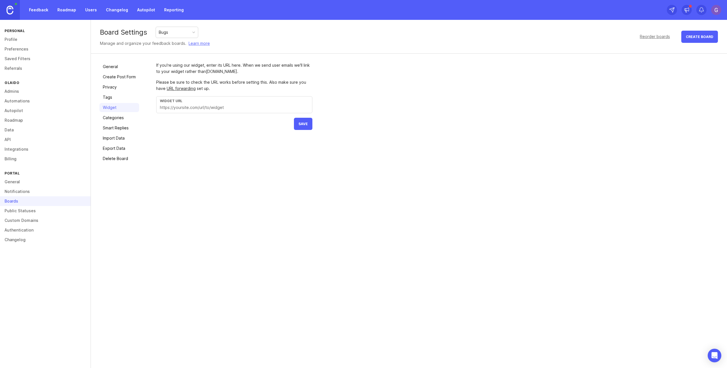
click at [115, 117] on link "Categories" at bounding box center [119, 117] width 40 height 9
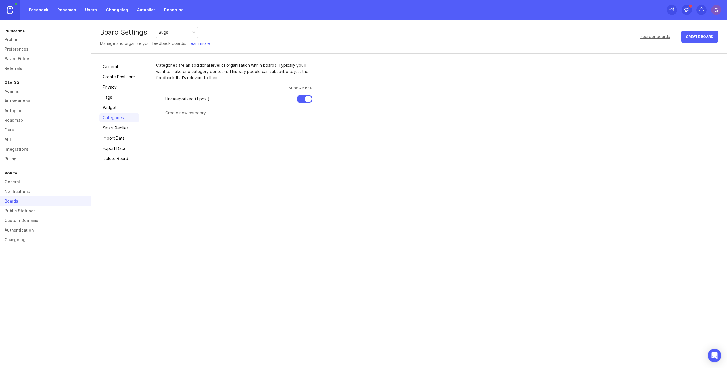
click at [154, 129] on div "General Create Post Form Privacy Tags Widget Categories Smart Replies Import Da…" at bounding box center [409, 113] width 636 height 118
click at [132, 129] on link "Smart Replies" at bounding box center [119, 128] width 40 height 9
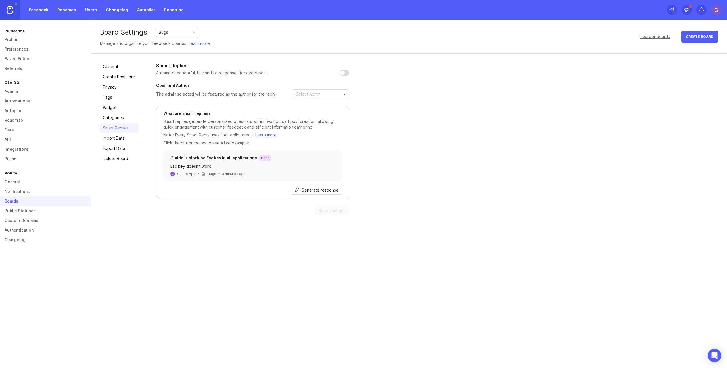
click at [117, 136] on link "Import Data" at bounding box center [119, 138] width 40 height 9
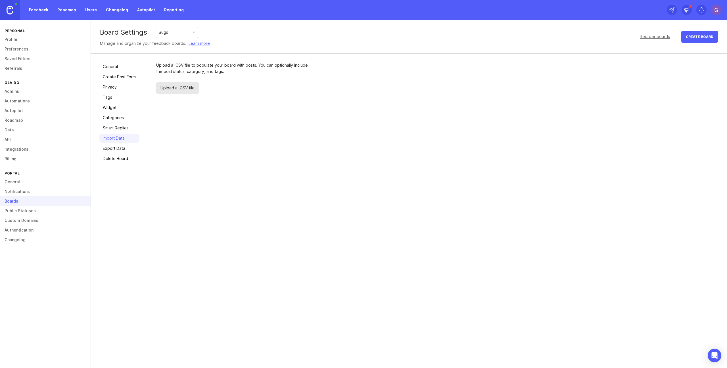
drag, startPoint x: 119, startPoint y: 126, endPoint x: 117, endPoint y: 119, distance: 7.2
click at [119, 127] on link "Smart Replies" at bounding box center [119, 128] width 40 height 9
drag, startPoint x: 116, startPoint y: 114, endPoint x: 116, endPoint y: 102, distance: 11.7
click at [116, 114] on link "Categories" at bounding box center [119, 117] width 40 height 9
click at [115, 99] on link "Tags" at bounding box center [119, 97] width 40 height 9
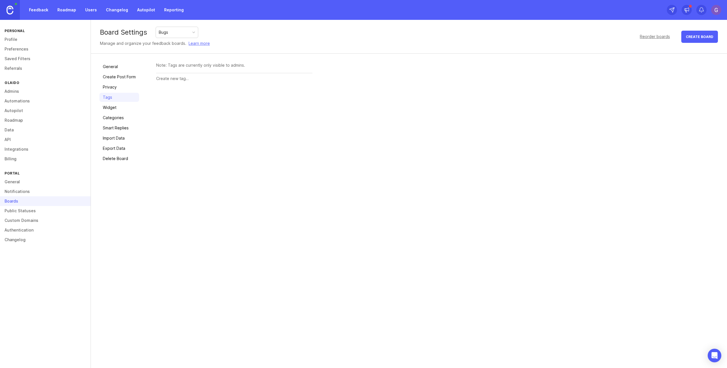
click at [112, 85] on link "Privacy" at bounding box center [119, 87] width 40 height 9
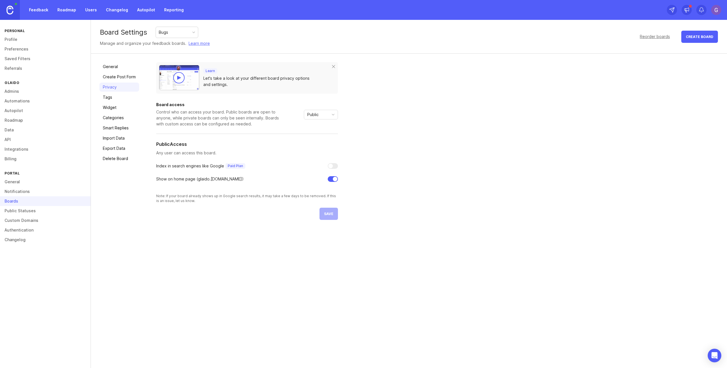
click at [114, 77] on link "Create Post Form" at bounding box center [119, 76] width 40 height 9
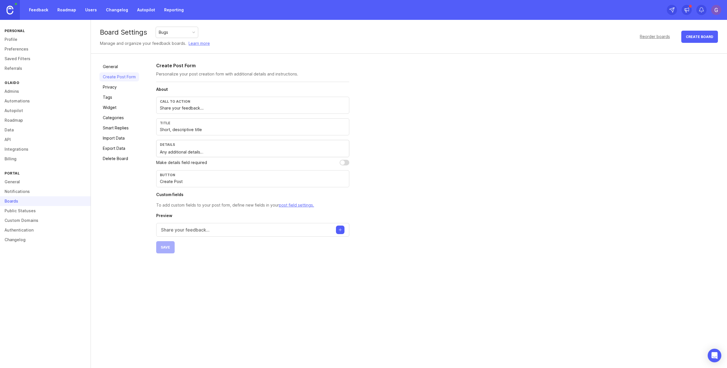
click at [110, 68] on link "General" at bounding box center [119, 66] width 40 height 9
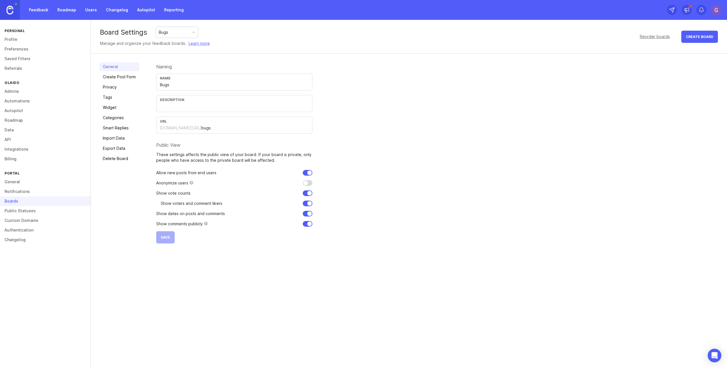
click at [409, 120] on div "Naming Name Bugs Description URL glaido.canny.io/ bugs Public View These settin…" at bounding box center [437, 153] width 562 height 182
click at [184, 101] on div "Description" at bounding box center [234, 100] width 149 height 4
click at [185, 105] on input "text" at bounding box center [234, 106] width 149 height 6
click at [171, 109] on input "text" at bounding box center [234, 106] width 149 height 6
type input "Please"
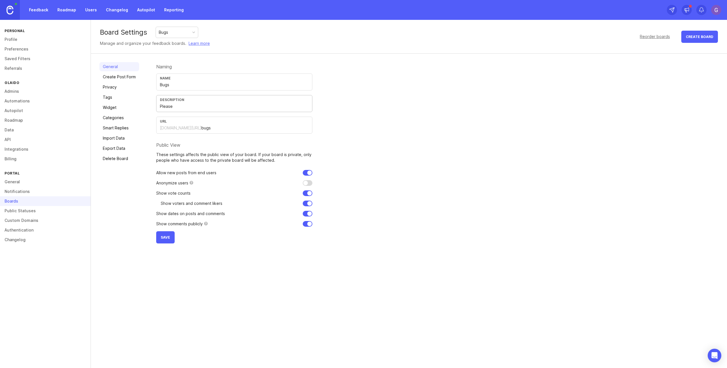
click at [190, 107] on input "Please" at bounding box center [234, 106] width 149 height 6
click at [405, 153] on div "Naming Name Bugs Description URL glaido.canny.io/ bugs Public View These settin…" at bounding box center [437, 153] width 562 height 182
click at [395, 162] on div "Naming Name Bugs Description URL glaido.canny.io/ bugs Public View These settin…" at bounding box center [437, 153] width 562 height 182
drag, startPoint x: 402, startPoint y: 225, endPoint x: 401, endPoint y: 222, distance: 3.2
click at [401, 223] on div "Naming Name Bugs Description URL glaido.canny.io/ bugs Public View These settin…" at bounding box center [437, 153] width 562 height 182
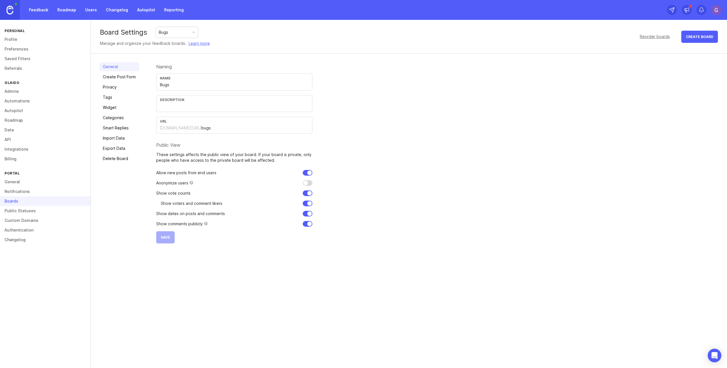
drag, startPoint x: 383, startPoint y: 120, endPoint x: 326, endPoint y: 197, distance: 95.8
click at [383, 120] on div "Naming Name Bugs Description URL glaido.canny.io/ bugs Public View These settin…" at bounding box center [437, 153] width 562 height 182
click at [182, 105] on input "text" at bounding box center [234, 106] width 149 height 6
paste input "Found something that’s not working as expected? Report bugs here so our team ca…"
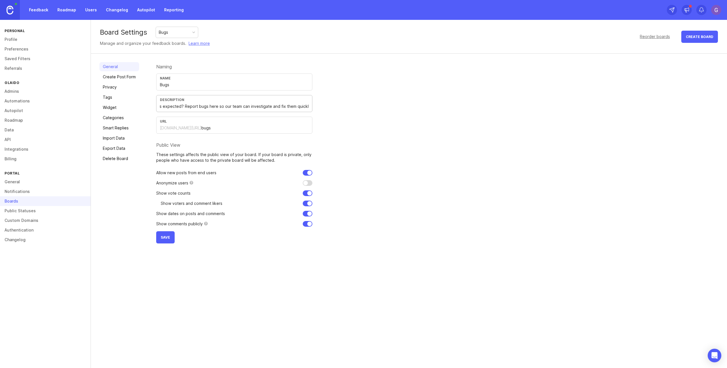
type input "Found something that’s not working as expected? Report bugs here so our team ca…"
click at [164, 238] on span "Save" at bounding box center [165, 237] width 9 height 4
click at [18, 201] on div "Boards" at bounding box center [45, 202] width 91 height 10
click at [172, 32] on div "Bugs" at bounding box center [177, 32] width 42 height 11
drag, startPoint x: 164, startPoint y: 104, endPoint x: 167, endPoint y: 105, distance: 3.1
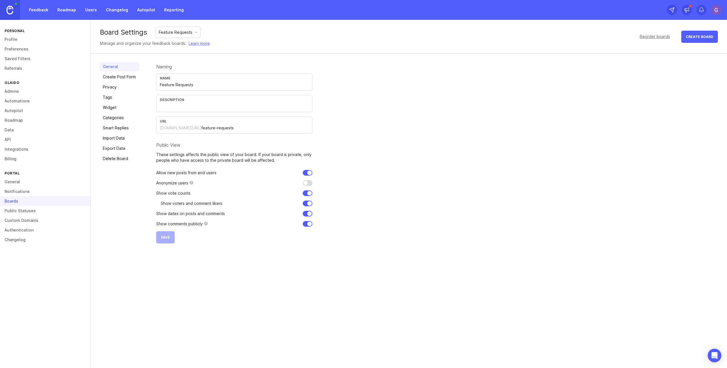
click at [164, 104] on div "Description" at bounding box center [234, 103] width 156 height 17
paste input "Have an idea that would make Glaido even better? Share your feature requests he…"
type input "Have an idea that would make Glaido even better? Share your feature requests he…"
click at [165, 234] on button "Save" at bounding box center [165, 237] width 18 height 12
click at [131, 267] on div "Board Settings Feature Requests Manage and organize your feedback boards. Learn…" at bounding box center [409, 194] width 636 height 349
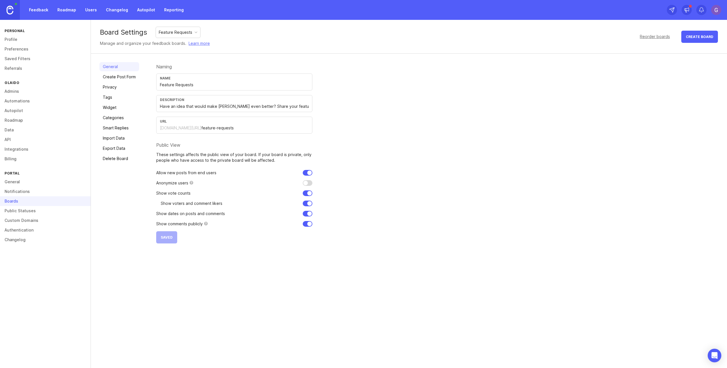
click at [24, 41] on link "Profile" at bounding box center [45, 40] width 91 height 10
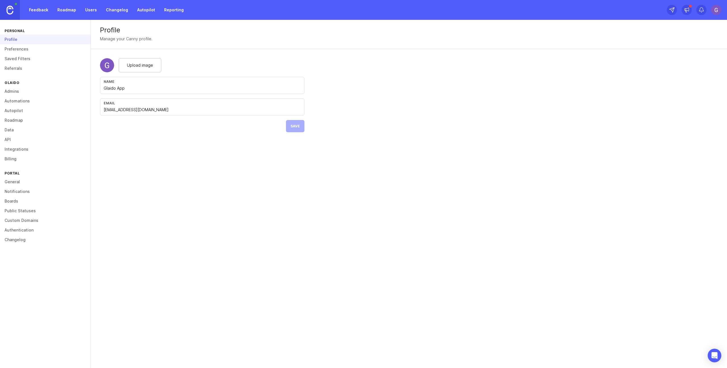
drag, startPoint x: 179, startPoint y: 155, endPoint x: 107, endPoint y: 62, distance: 117.2
click at [178, 153] on div "Profile Manage your Canny profile. Upload image Name Glaido App Email hello@gla…" at bounding box center [409, 194] width 636 height 349
click at [168, 170] on div "Profile Manage your Canny profile. Upload image Name Glaido App Email hello@gla…" at bounding box center [409, 194] width 636 height 349
click at [120, 88] on input "Glaido App" at bounding box center [202, 88] width 197 height 6
drag, startPoint x: 120, startPoint y: 88, endPoint x: 124, endPoint y: 91, distance: 4.8
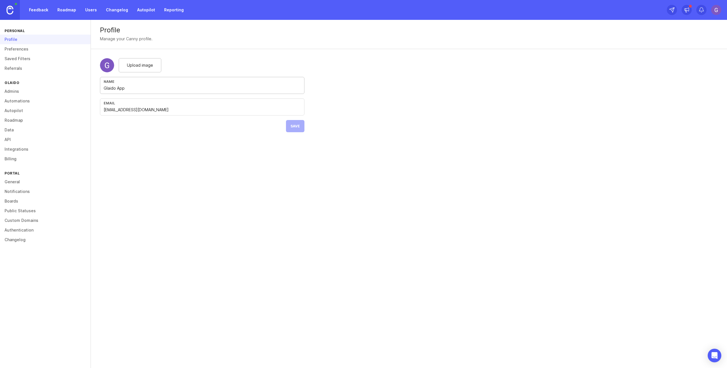
click at [121, 88] on input "Glaido App" at bounding box center [202, 88] width 197 height 6
type input "Glaido"
click at [208, 176] on div "Profile Manage your Canny profile. Upload image Name Glaido Email hello@glaido.…" at bounding box center [409, 194] width 636 height 349
click at [297, 128] on span "Save" at bounding box center [295, 126] width 9 height 4
click at [72, 55] on link "Saved Filters" at bounding box center [45, 59] width 91 height 10
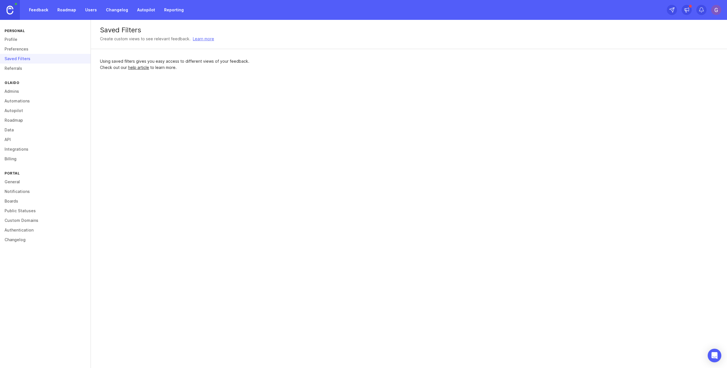
click at [17, 40] on link "Profile" at bounding box center [45, 40] width 91 height 10
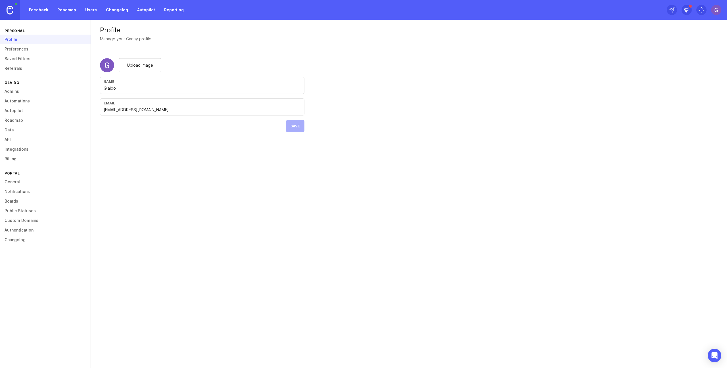
click at [16, 50] on link "Preferences" at bounding box center [45, 49] width 91 height 10
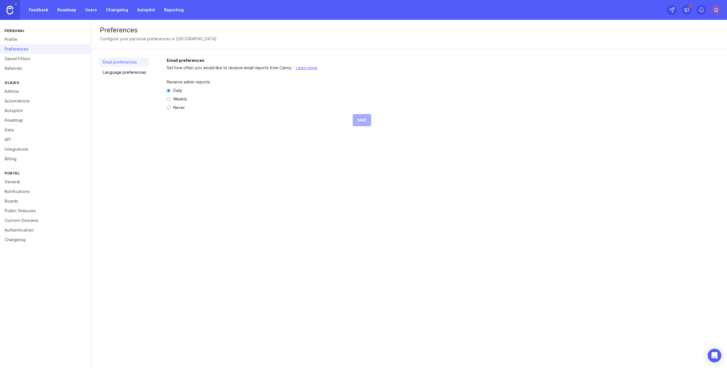
click at [16, 182] on link "General" at bounding box center [45, 182] width 91 height 10
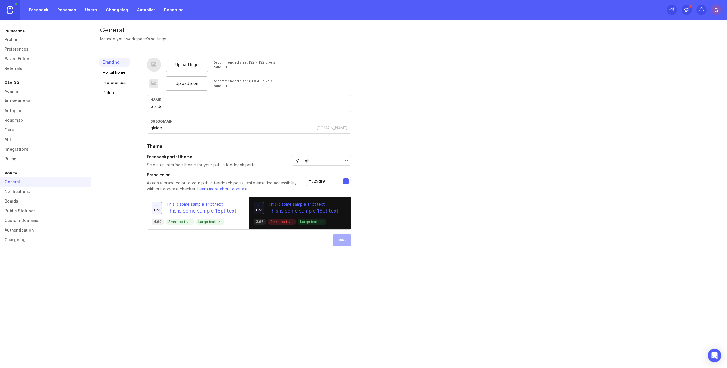
click at [116, 71] on link "Portal home" at bounding box center [114, 72] width 30 height 9
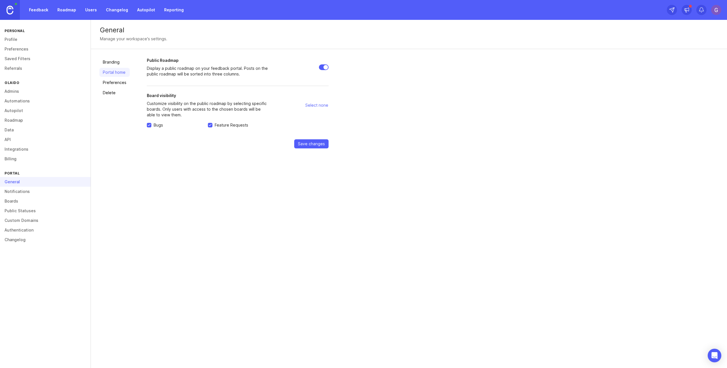
click at [112, 82] on link "Preferences" at bounding box center [114, 82] width 30 height 9
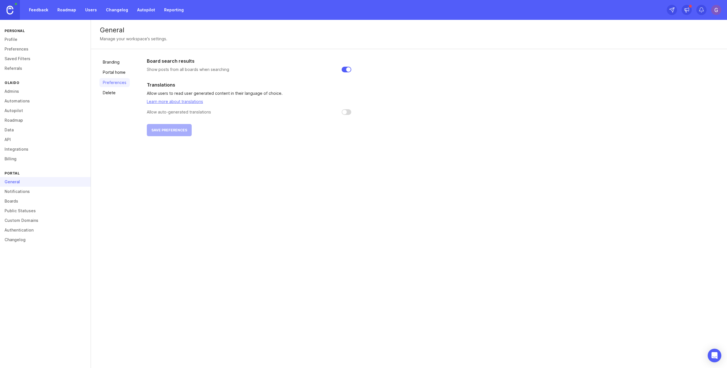
click at [112, 95] on link "Delete" at bounding box center [114, 92] width 30 height 9
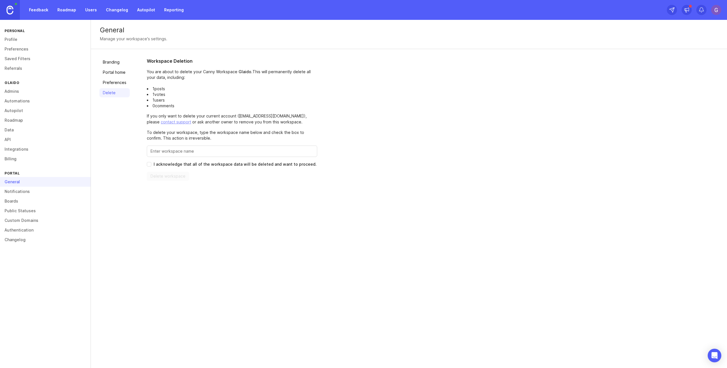
click at [113, 65] on link "Branding" at bounding box center [114, 62] width 30 height 9
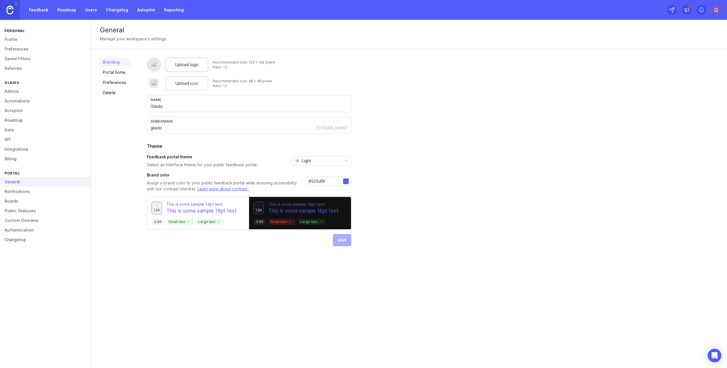
click at [298, 324] on div "General Manage your workspace's settings. Branding Portal home Preferences Dele…" at bounding box center [409, 194] width 636 height 349
click at [172, 62] on div "Upload logo" at bounding box center [187, 65] width 43 height 14
drag, startPoint x: 153, startPoint y: 83, endPoint x: 172, endPoint y: 84, distance: 18.8
click at [153, 83] on div at bounding box center [154, 83] width 6 height 7
click at [176, 84] on span "Upload icon" at bounding box center [187, 83] width 23 height 6
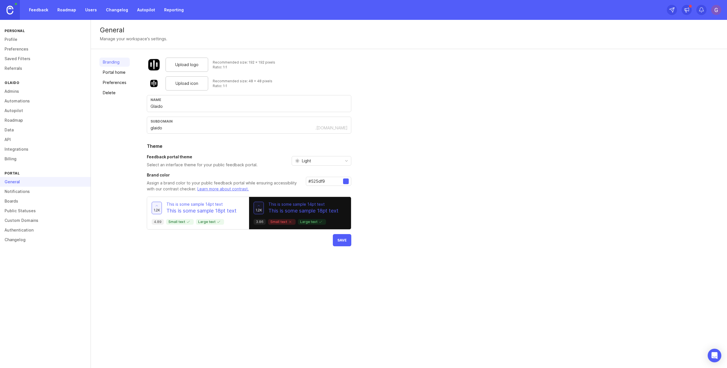
click at [343, 239] on span "Save" at bounding box center [341, 240] width 9 height 4
click at [26, 36] on link "Profile" at bounding box center [45, 40] width 91 height 10
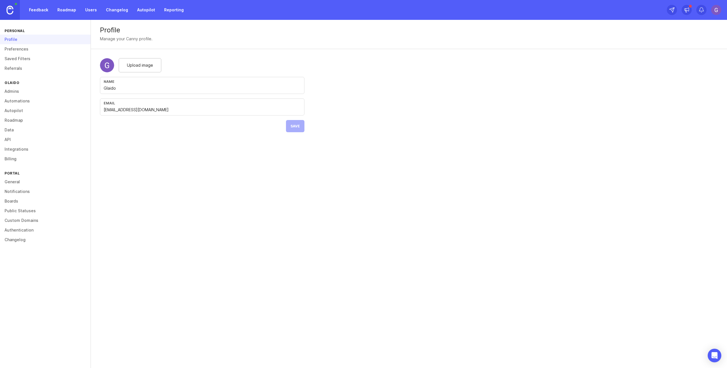
click at [143, 61] on div "Upload image" at bounding box center [140, 65] width 43 height 14
click at [293, 126] on span "Save" at bounding box center [295, 126] width 9 height 4
drag, startPoint x: 305, startPoint y: 184, endPoint x: 319, endPoint y: 160, distance: 28.1
click at [304, 183] on div "Profile Manage your Canny profile. Upload image Name Glaido Email hello@glaido.…" at bounding box center [409, 194] width 636 height 349
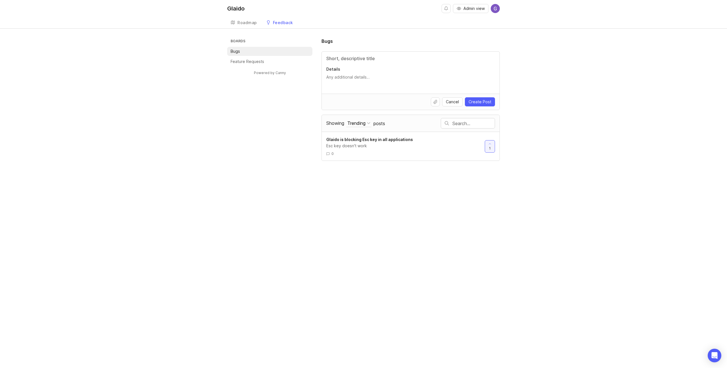
click at [254, 131] on div "Boards Bugs Feature Requests Powered by Canny Bugs Details Cancel Create Post S…" at bounding box center [363, 99] width 273 height 123
drag, startPoint x: 237, startPoint y: 152, endPoint x: 241, endPoint y: 155, distance: 4.7
click at [237, 152] on div "Boards Bugs Feature Requests Powered by Canny Bugs Details Cancel Create Post S…" at bounding box center [363, 99] width 273 height 123
click at [249, 21] on div "Roadmap" at bounding box center [247, 23] width 20 height 4
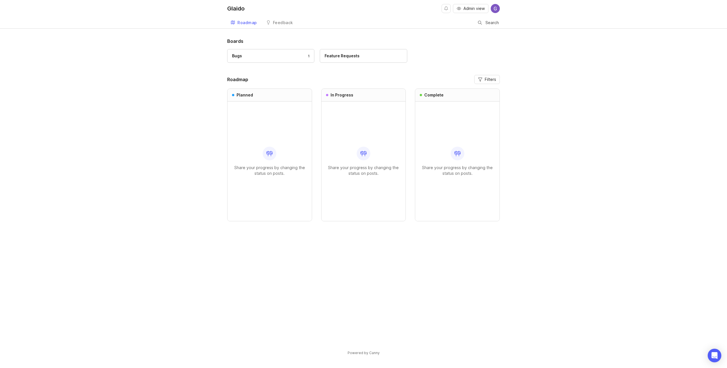
drag, startPoint x: 182, startPoint y: 70, endPoint x: 305, endPoint y: 54, distance: 124.0
click at [183, 70] on div "Boards Bugs 1 Feature Requests Roadmap Filters Planned Share your progress by c…" at bounding box center [363, 202] width 727 height 328
click at [344, 55] on div "Feature Requests" at bounding box center [342, 56] width 35 height 6
click at [272, 153] on rect at bounding box center [270, 153] width 6 height 2
drag, startPoint x: 281, startPoint y: 25, endPoint x: 272, endPoint y: 27, distance: 9.1
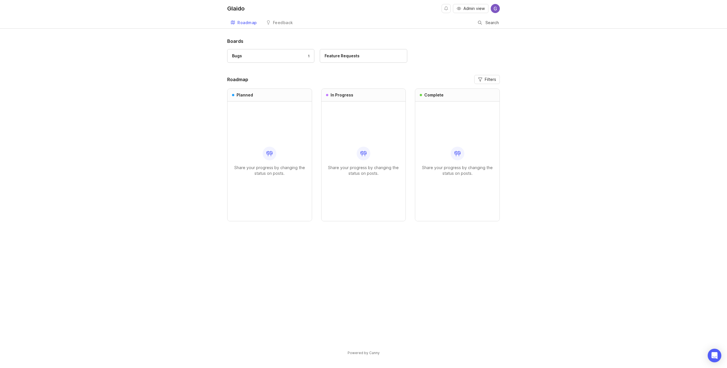
click at [281, 25] on div "Feedback" at bounding box center [283, 23] width 20 height 4
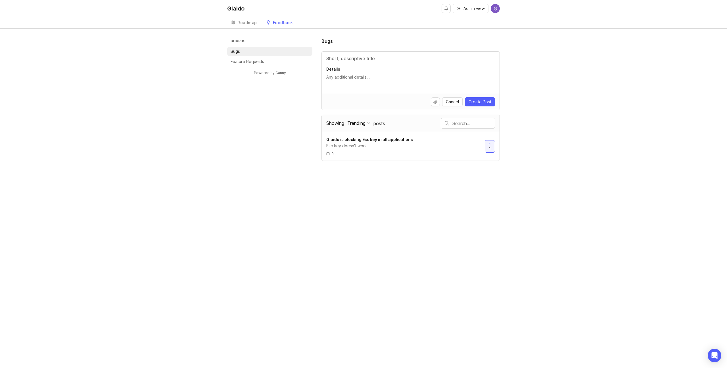
drag, startPoint x: 179, startPoint y: 110, endPoint x: 188, endPoint y: 110, distance: 8.5
click at [180, 110] on div "Boards Bugs Feature Requests Powered by Canny Bugs Details Cancel Create Post S…" at bounding box center [363, 99] width 727 height 123
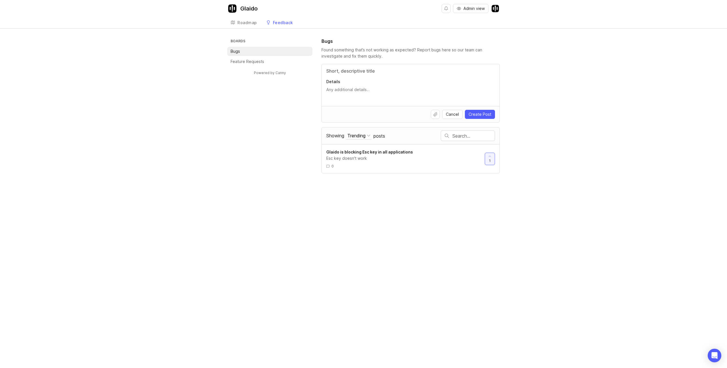
click at [244, 139] on div "Boards Bugs Feature Requests Powered by Canny Bugs Found something that’s not w…" at bounding box center [363, 106] width 273 height 136
click at [497, 9] on img at bounding box center [495, 8] width 9 height 9
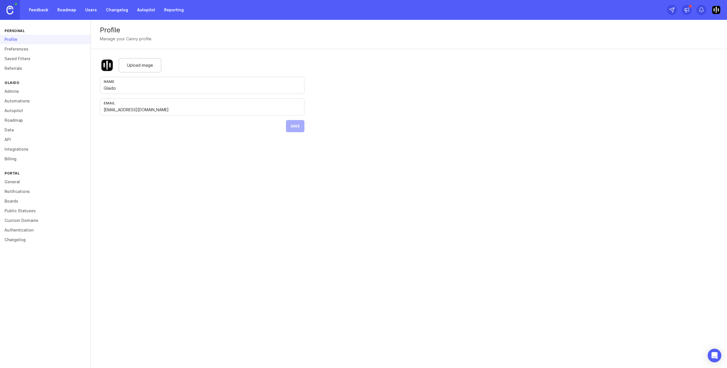
click at [16, 40] on div "Profile" at bounding box center [45, 40] width 91 height 10
click at [43, 9] on link "Feedback" at bounding box center [39, 10] width 26 height 10
click at [74, 10] on link "Roadmap" at bounding box center [67, 10] width 26 height 10
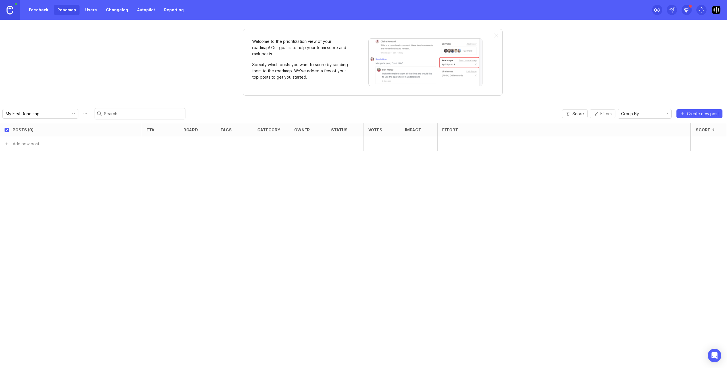
click at [70, 10] on link "Roadmap" at bounding box center [67, 10] width 26 height 10
drag, startPoint x: 140, startPoint y: 180, endPoint x: 79, endPoint y: 165, distance: 63.0
click at [140, 181] on div "Posts (0) eta board tags category owner status Votes Impact Effort Score Add ne…" at bounding box center [363, 245] width 727 height 245
click at [698, 115] on span "Create new post" at bounding box center [703, 114] width 32 height 6
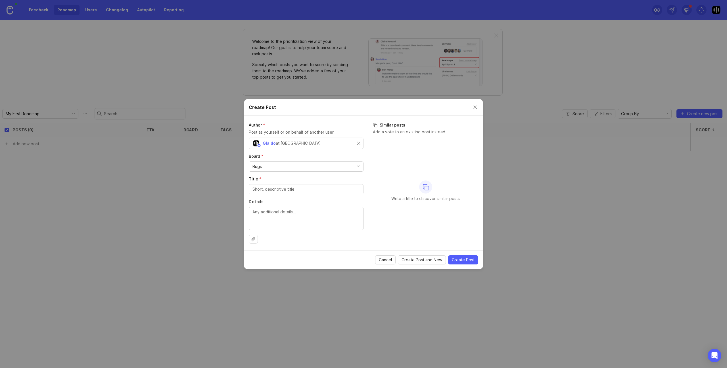
click at [272, 162] on div "Bugs" at bounding box center [306, 167] width 114 height 10
click at [334, 255] on div "Cancel Create Post and New Create Post" at bounding box center [363, 260] width 239 height 18
drag, startPoint x: 266, startPoint y: 192, endPoint x: 270, endPoint y: 194, distance: 4.7
click at [266, 192] on input "Title *" at bounding box center [306, 189] width 107 height 6
click at [479, 107] on div "Create Post" at bounding box center [363, 107] width 239 height 16
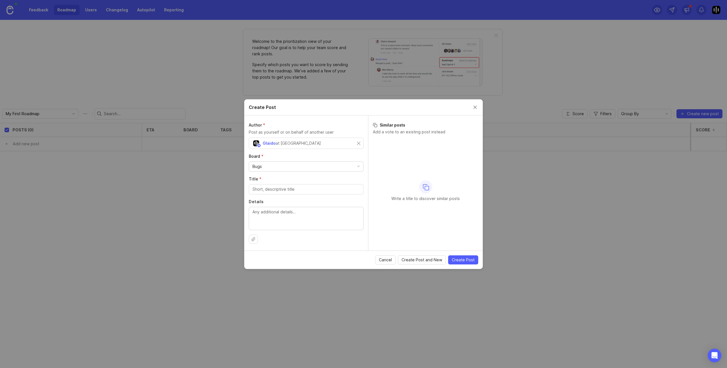
click at [475, 109] on button "Close create post modal" at bounding box center [475, 107] width 6 height 6
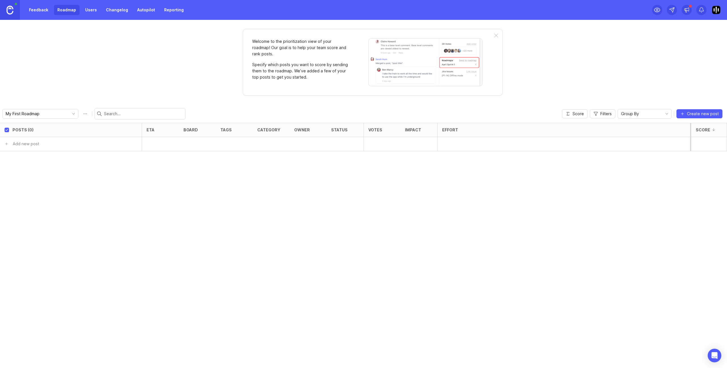
drag, startPoint x: 439, startPoint y: 184, endPoint x: 432, endPoint y: 183, distance: 7.7
click at [439, 183] on div "Posts (0) eta board tags category owner status Votes Impact Effort Score Add ne…" at bounding box center [363, 245] width 727 height 245
click at [63, 175] on div "Posts (0) eta board tags category owner status Votes Impact Effort Score Add ne…" at bounding box center [363, 245] width 727 height 245
click at [203, 182] on div "Posts (0) eta board tags category owner status Votes Impact Effort Score Add ne…" at bounding box center [363, 245] width 727 height 245
click at [691, 114] on span "Create new post" at bounding box center [703, 114] width 32 height 6
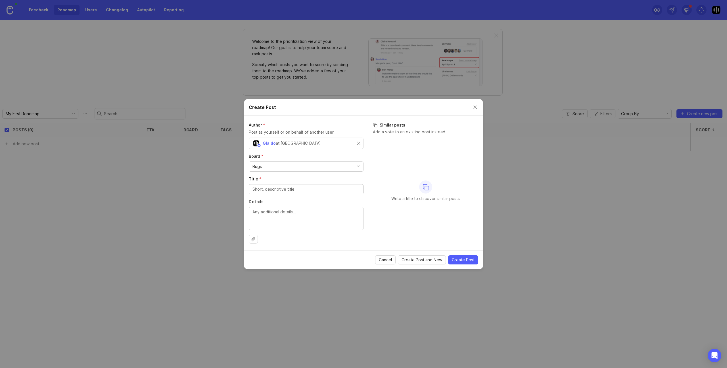
click at [477, 108] on button "Close create post modal" at bounding box center [475, 107] width 6 height 6
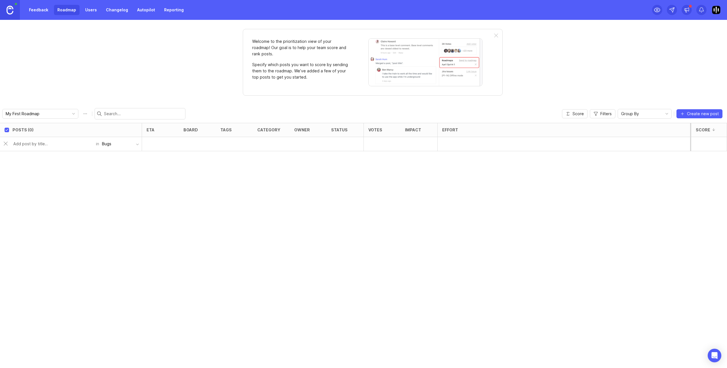
click at [25, 145] on input "text" at bounding box center [52, 144] width 79 height 6
click at [34, 145] on input "text" at bounding box center [52, 144] width 79 height 6
type input "es"
drag, startPoint x: 75, startPoint y: 191, endPoint x: 107, endPoint y: 133, distance: 66.0
click at [75, 191] on div "Posts (1) eta board tags category owner status Votes Impact Effort Score 1 Glai…" at bounding box center [363, 245] width 727 height 245
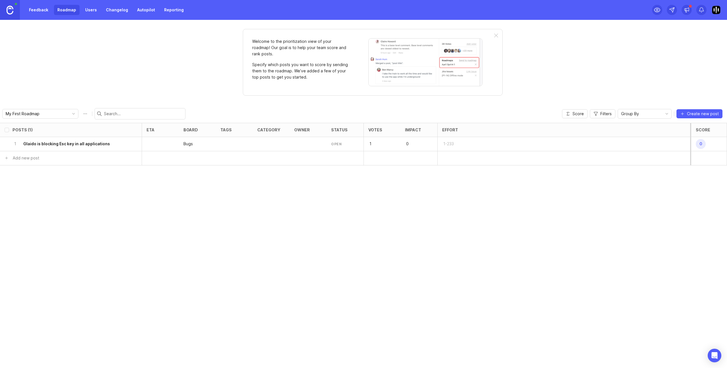
click at [160, 146] on div at bounding box center [160, 144] width 37 height 14
click at [154, 143] on div at bounding box center [160, 144] width 37 height 14
click at [175, 172] on div "Posts (1) eta board tags category owner status Votes Impact Effort Score 1 Glai…" at bounding box center [363, 245] width 727 height 245
click at [301, 142] on div at bounding box center [308, 144] width 37 height 14
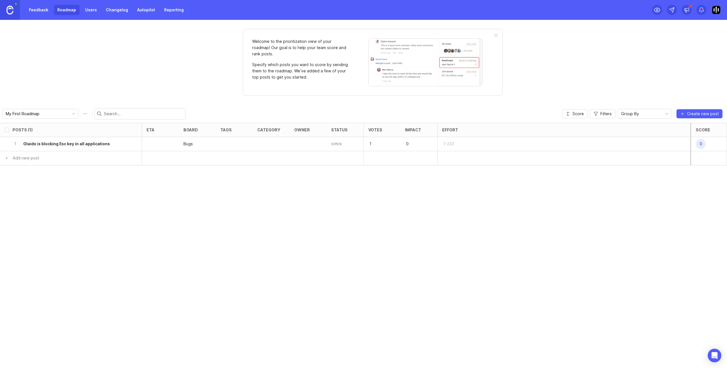
click at [302, 142] on div at bounding box center [308, 144] width 37 height 14
click at [495, 35] on div at bounding box center [496, 36] width 4 height 5
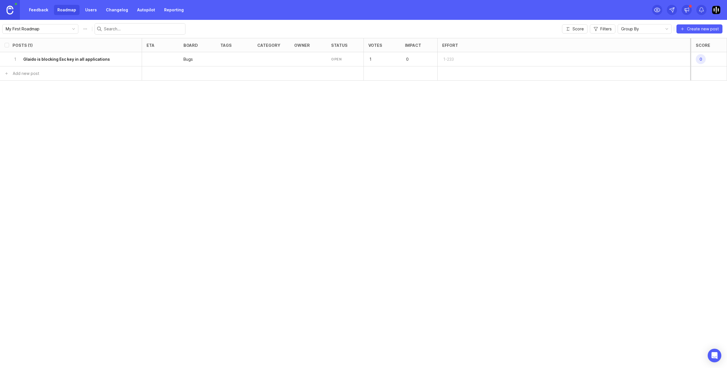
click at [183, 152] on div "Posts (1) eta board tags category owner status Votes Impact Effort Score 1 Glai…" at bounding box center [363, 203] width 727 height 330
click at [169, 62] on div at bounding box center [160, 59] width 37 height 14
click at [160, 58] on div at bounding box center [160, 59] width 37 height 14
drag, startPoint x: 160, startPoint y: 58, endPoint x: 150, endPoint y: 58, distance: 9.9
click at [160, 58] on div at bounding box center [160, 59] width 37 height 14
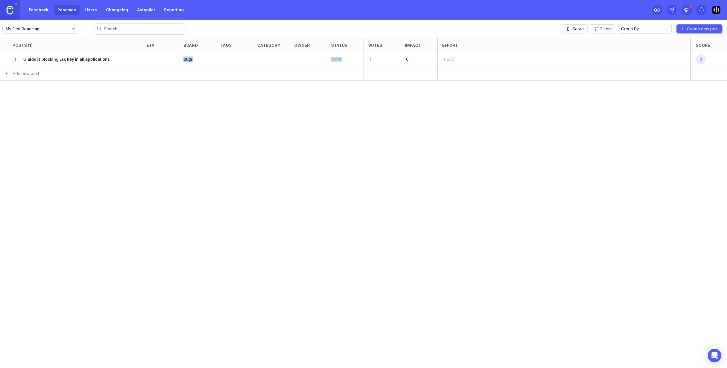
click at [68, 58] on h6 "Glaido is blocking Esc key in all applications" at bounding box center [66, 60] width 87 height 6
click at [133, 59] on icon "delete post" at bounding box center [134, 60] width 5 height 6
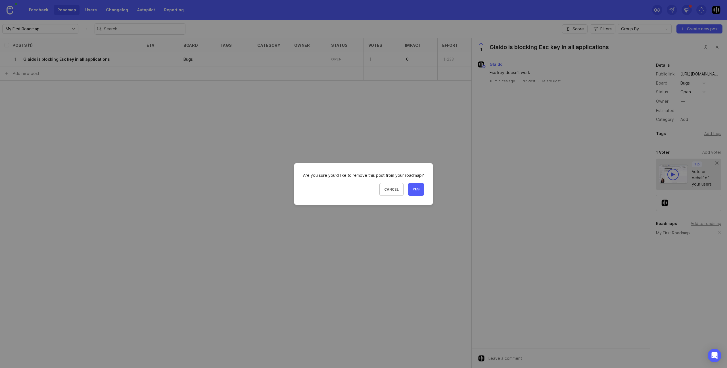
click at [421, 189] on button "Yes" at bounding box center [416, 189] width 16 height 13
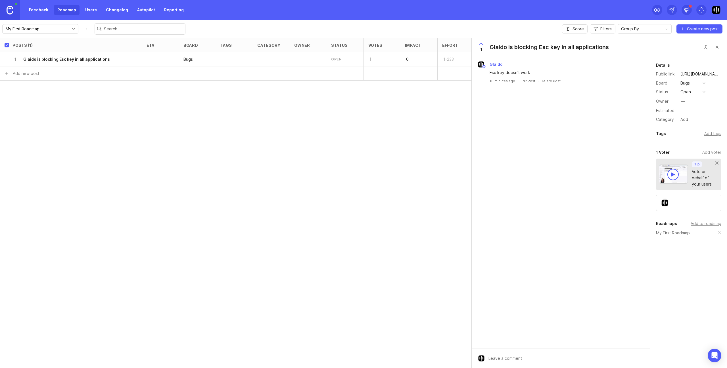
checkbox input "true"
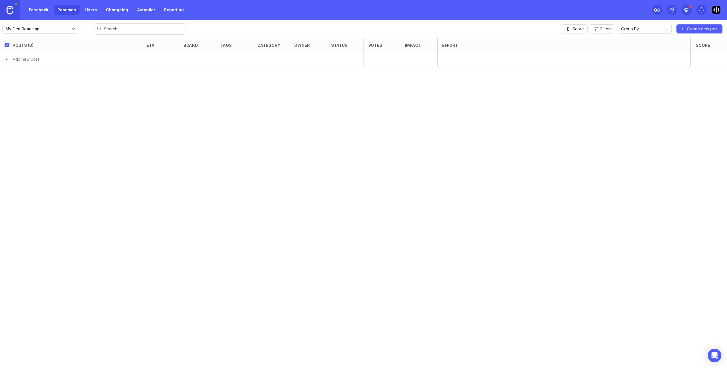
drag, startPoint x: 328, startPoint y: 135, endPoint x: 434, endPoint y: 107, distance: 109.9
click at [328, 135] on div "Posts (0) eta board tags category owner status Votes Impact Effort Score Add ne…" at bounding box center [363, 203] width 727 height 330
click at [706, 29] on span "Create new post" at bounding box center [703, 29] width 32 height 6
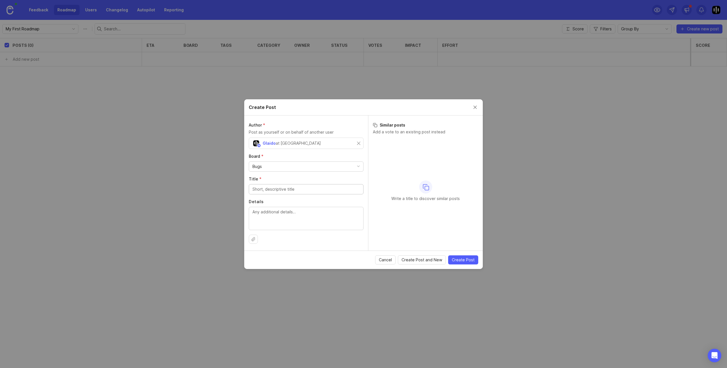
click at [275, 220] on textarea "Details" at bounding box center [306, 218] width 107 height 19
click at [278, 151] on div "Author * Post as yourself or on behalf of another user Glaido at Glaido Board *…" at bounding box center [306, 183] width 124 height 135
click at [293, 144] on div "Glaido at Glaido" at bounding box center [289, 143] width 73 height 7
drag, startPoint x: 281, startPoint y: 130, endPoint x: 257, endPoint y: 132, distance: 23.7
click at [281, 130] on p "Post as yourself or on behalf of another user" at bounding box center [306, 132] width 115 height 6
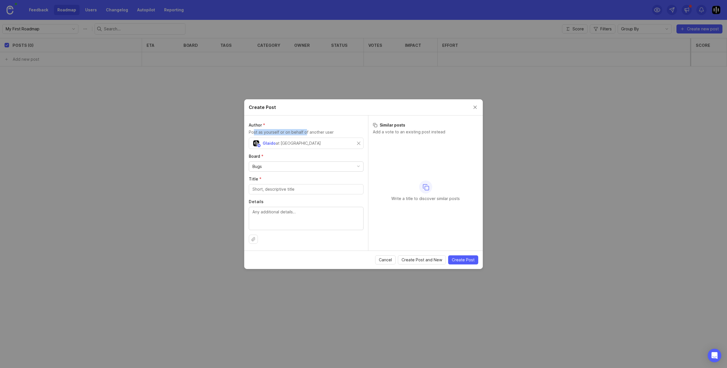
drag, startPoint x: 259, startPoint y: 132, endPoint x: 310, endPoint y: 131, distance: 51.4
click at [310, 131] on p "Post as yourself or on behalf of another user" at bounding box center [306, 132] width 115 height 6
click at [318, 131] on p "Post as yourself or on behalf of another user" at bounding box center [306, 132] width 115 height 6
click at [348, 130] on p "Post as yourself or on behalf of another user" at bounding box center [306, 132] width 115 height 6
click at [355, 132] on p "Post as yourself or on behalf of another user" at bounding box center [306, 132] width 115 height 6
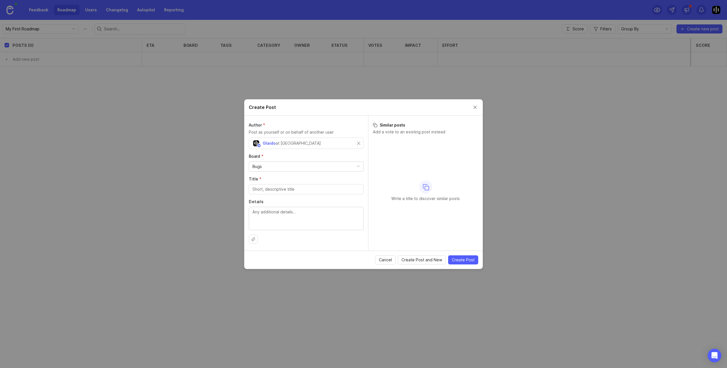
click at [477, 107] on button "Close create post modal" at bounding box center [475, 107] width 6 height 6
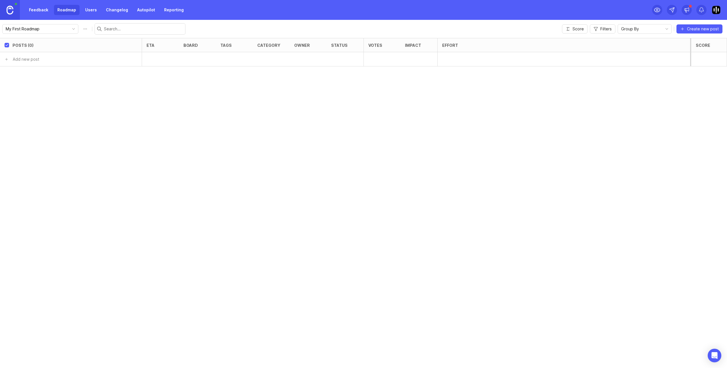
drag, startPoint x: 397, startPoint y: 116, endPoint x: 164, endPoint y: 70, distance: 237.5
click at [397, 115] on div "Posts (0) eta board tags category owner status Votes Impact Effort Score Add ne…" at bounding box center [363, 203] width 727 height 330
click at [38, 8] on link "Feedback" at bounding box center [39, 10] width 26 height 10
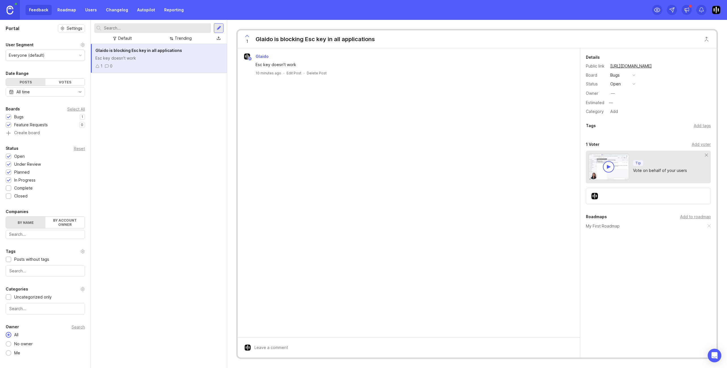
click at [8, 9] on img at bounding box center [10, 10] width 7 height 9
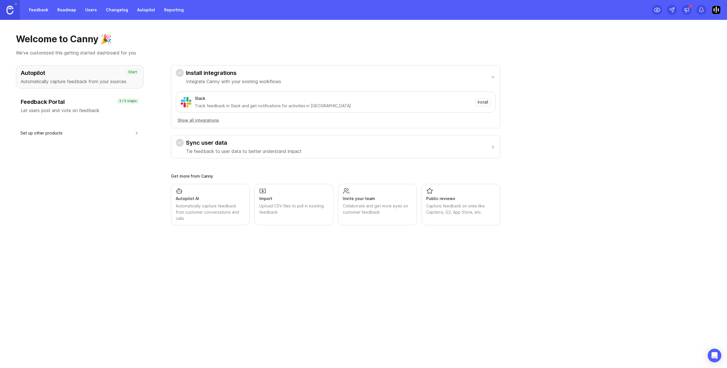
click at [59, 8] on link "Roadmap" at bounding box center [67, 10] width 26 height 10
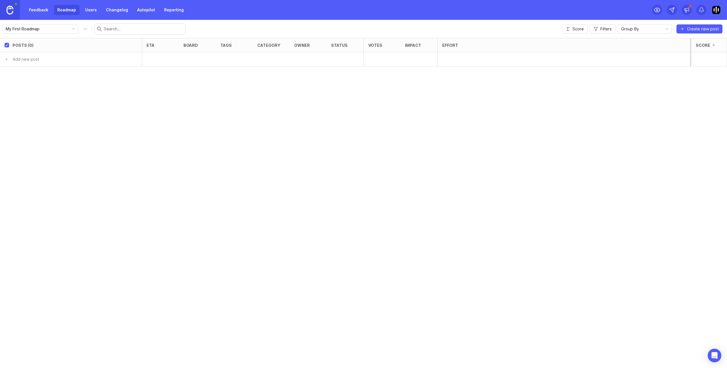
click at [92, 10] on link "Users" at bounding box center [91, 10] width 18 height 10
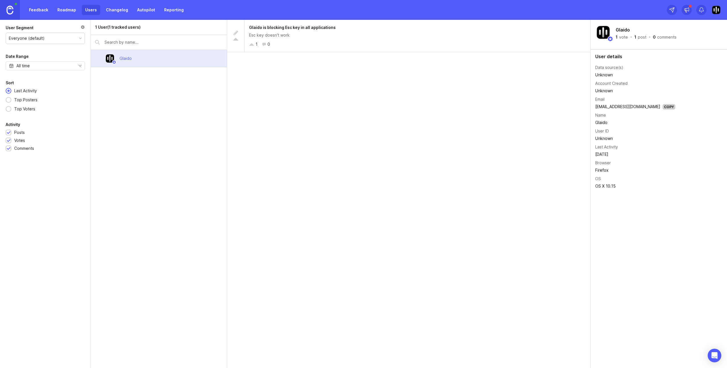
click at [120, 12] on link "Changelog" at bounding box center [117, 10] width 29 height 10
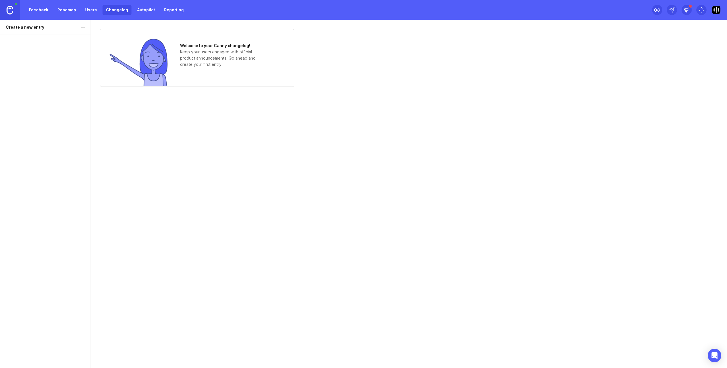
click at [146, 12] on link "Autopilot" at bounding box center [146, 10] width 25 height 10
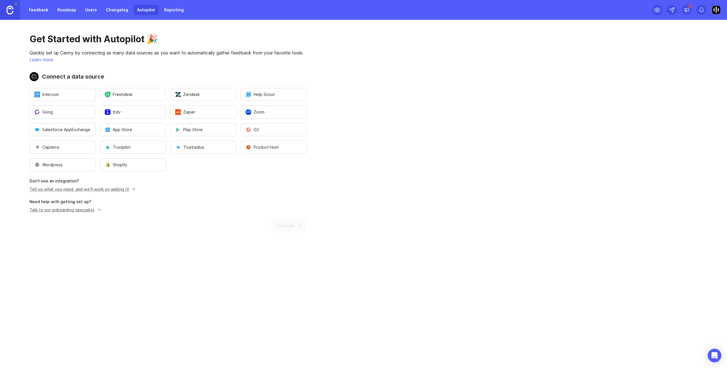
click at [171, 12] on link "Reporting" at bounding box center [174, 10] width 26 height 10
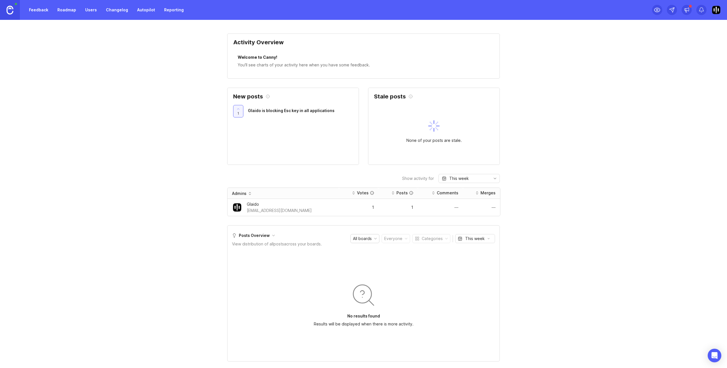
drag, startPoint x: 138, startPoint y: 10, endPoint x: 106, endPoint y: 9, distance: 32.1
click at [138, 10] on link "Autopilot" at bounding box center [146, 10] width 25 height 10
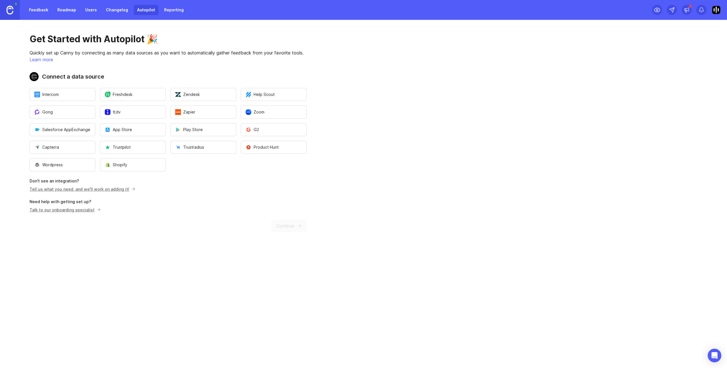
click at [66, 9] on link "Roadmap" at bounding box center [67, 10] width 26 height 10
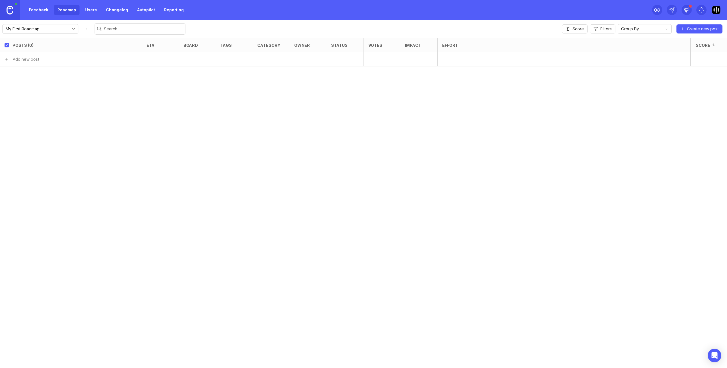
click at [159, 119] on div "Posts (0) eta board tags category owner status Votes Impact Effort Score Add ne…" at bounding box center [363, 203] width 727 height 330
click at [43, 8] on link "Feedback" at bounding box center [39, 10] width 26 height 10
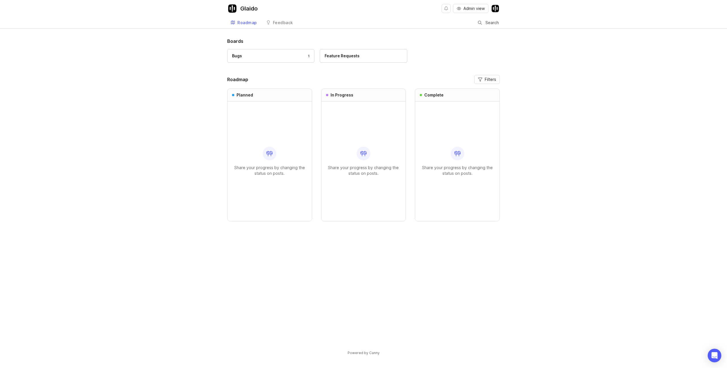
drag, startPoint x: 601, startPoint y: 121, endPoint x: 557, endPoint y: 104, distance: 47.6
click at [601, 121] on div "Boards Bugs 1 Feature Requests Roadmap Filters Planned Share your progress by c…" at bounding box center [363, 202] width 727 height 328
click at [157, 202] on div "Boards Bugs 1 Feature Requests Roadmap Filters Planned Share your progress by c…" at bounding box center [363, 202] width 727 height 328
click at [161, 105] on div "Boards Bugs 1 Feature Requests Roadmap Filters Planned Share your progress by c…" at bounding box center [363, 202] width 727 height 328
click at [186, 68] on div "Boards Bugs 1 Feature Requests Roadmap Filters Planned Share your progress by c…" at bounding box center [363, 202] width 727 height 328
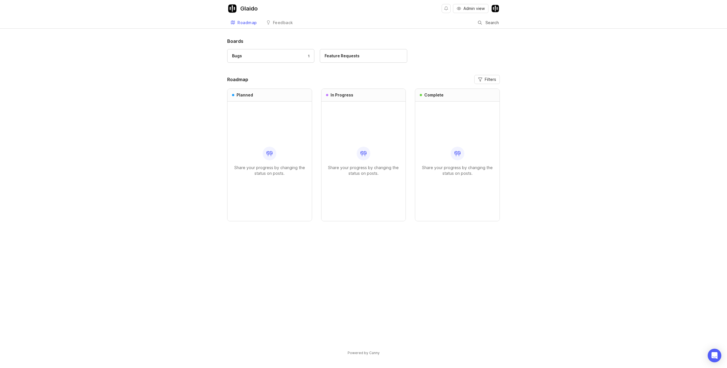
click at [277, 21] on div "Feedback" at bounding box center [283, 23] width 20 height 4
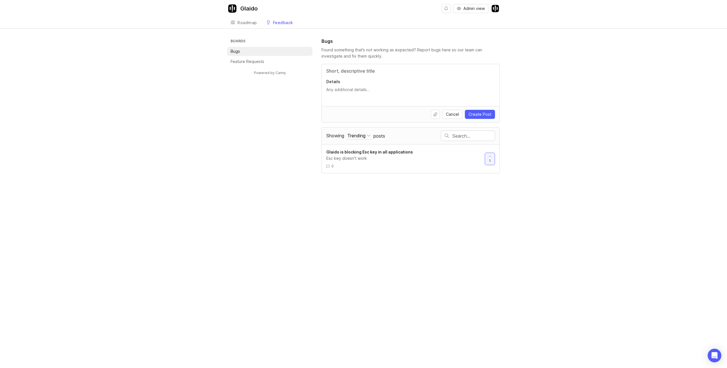
click at [249, 23] on div "Roadmap" at bounding box center [247, 23] width 20 height 4
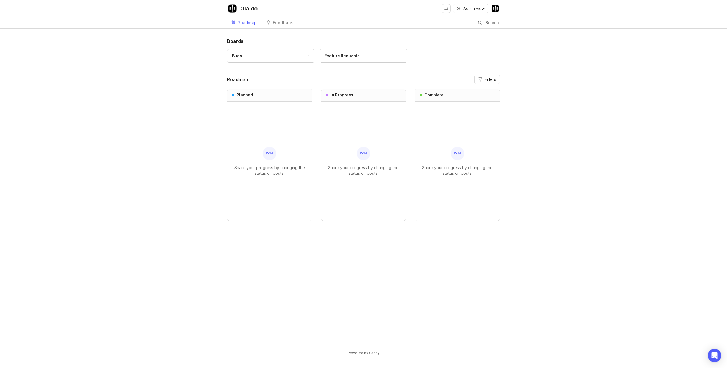
click at [280, 25] on link "Feedback" at bounding box center [280, 23] width 34 height 12
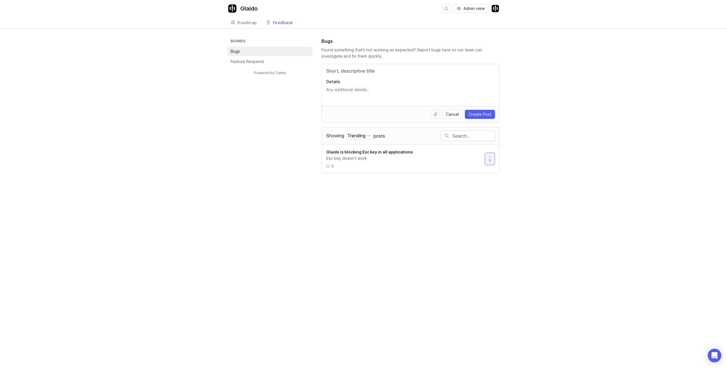
click at [254, 24] on div "Roadmap" at bounding box center [247, 23] width 20 height 4
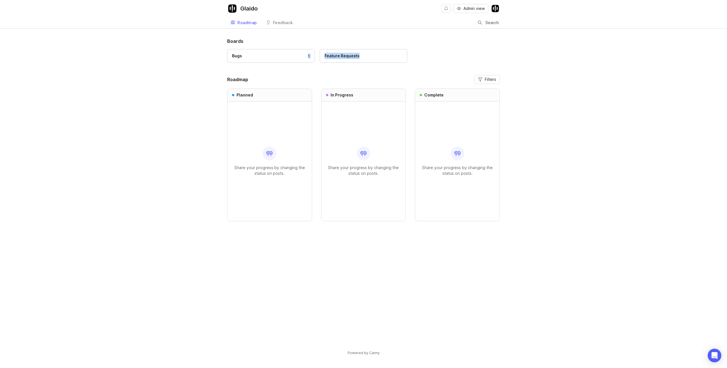
click at [181, 68] on div "Boards Bugs 1 Feature Requests Roadmap Filters Planned Share your progress by c…" at bounding box center [363, 202] width 727 height 328
click at [278, 24] on div "Feedback" at bounding box center [283, 23] width 20 height 4
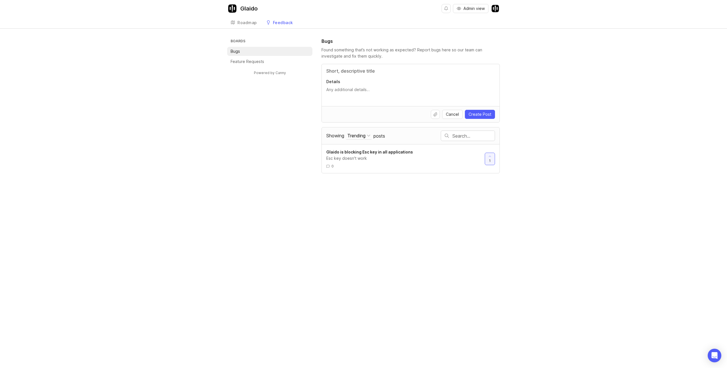
click at [233, 22] on icon at bounding box center [233, 22] width 5 height 5
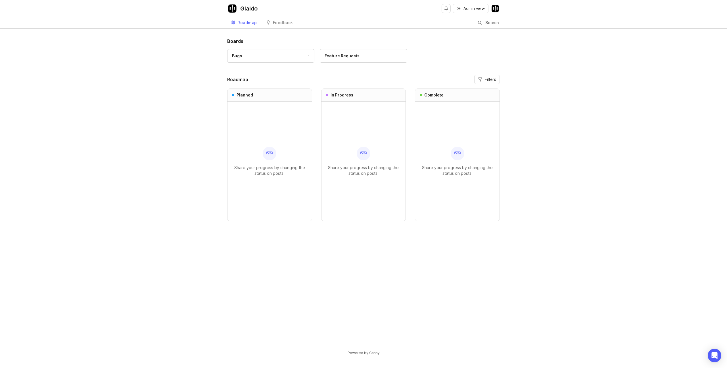
click at [499, 9] on img at bounding box center [495, 8] width 9 height 9
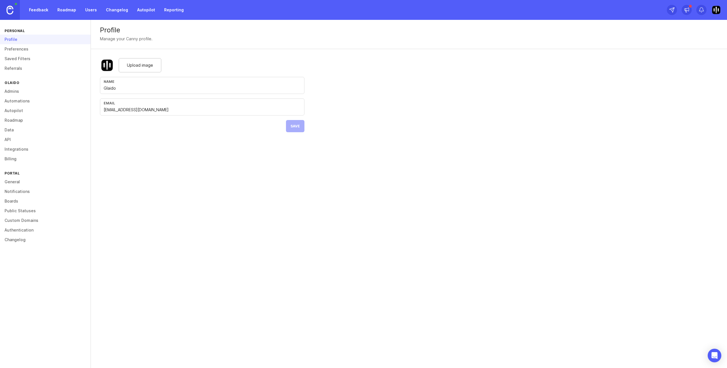
click at [109, 63] on img at bounding box center [107, 65] width 14 height 14
click at [130, 64] on span "Upload image" at bounding box center [140, 65] width 26 height 6
click at [109, 66] on img at bounding box center [107, 65] width 14 height 14
drag, startPoint x: 111, startPoint y: 54, endPoint x: 37, endPoint y: 93, distance: 83.7
click at [111, 54] on form "Upload image Name Glaido Email [EMAIL_ADDRESS][DOMAIN_NAME] Save" at bounding box center [202, 95] width 223 height 92
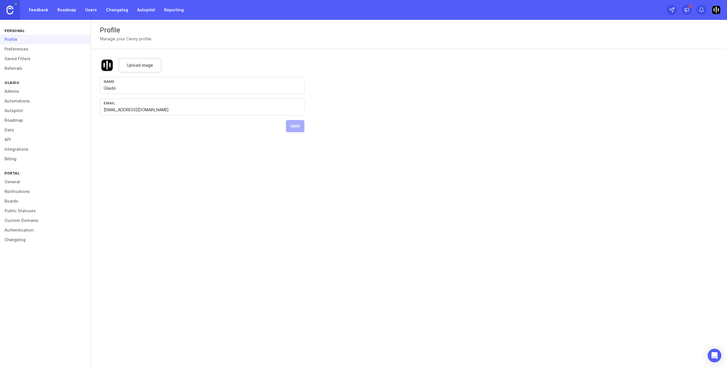
click at [17, 182] on link "General" at bounding box center [45, 182] width 91 height 10
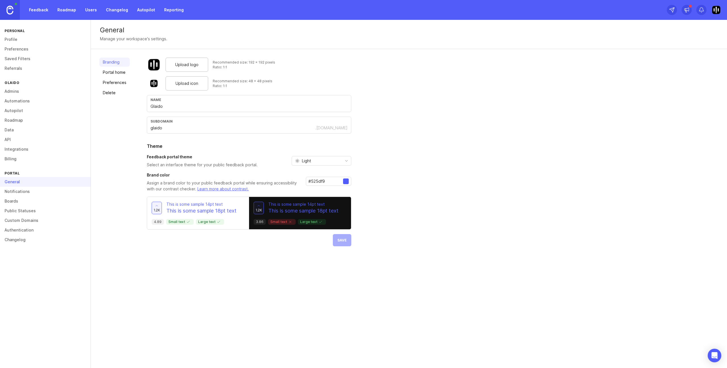
click at [15, 200] on link "Boards" at bounding box center [45, 202] width 91 height 10
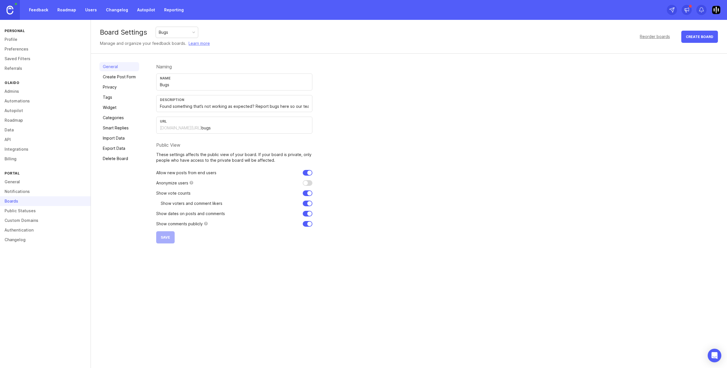
click at [16, 218] on link "Custom Domains" at bounding box center [45, 221] width 91 height 10
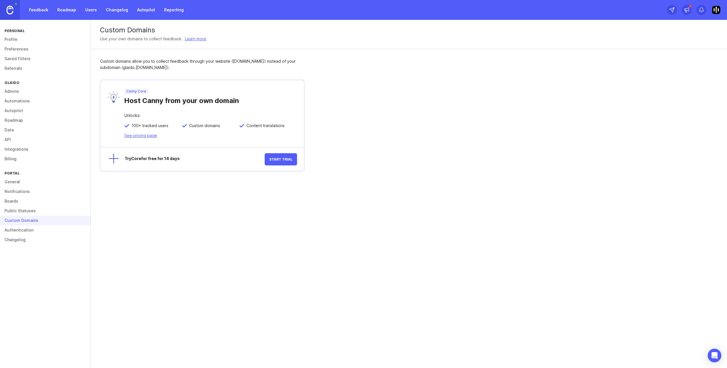
click at [17, 212] on link "Public Statuses" at bounding box center [45, 211] width 91 height 10
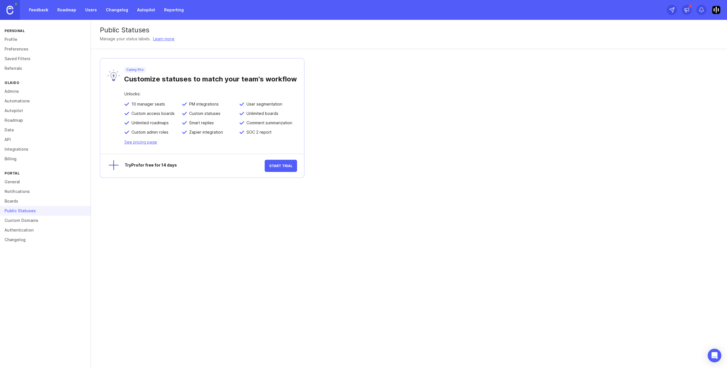
click at [14, 40] on link "Profile" at bounding box center [45, 40] width 91 height 10
